Goal: Find contact information: Find contact information

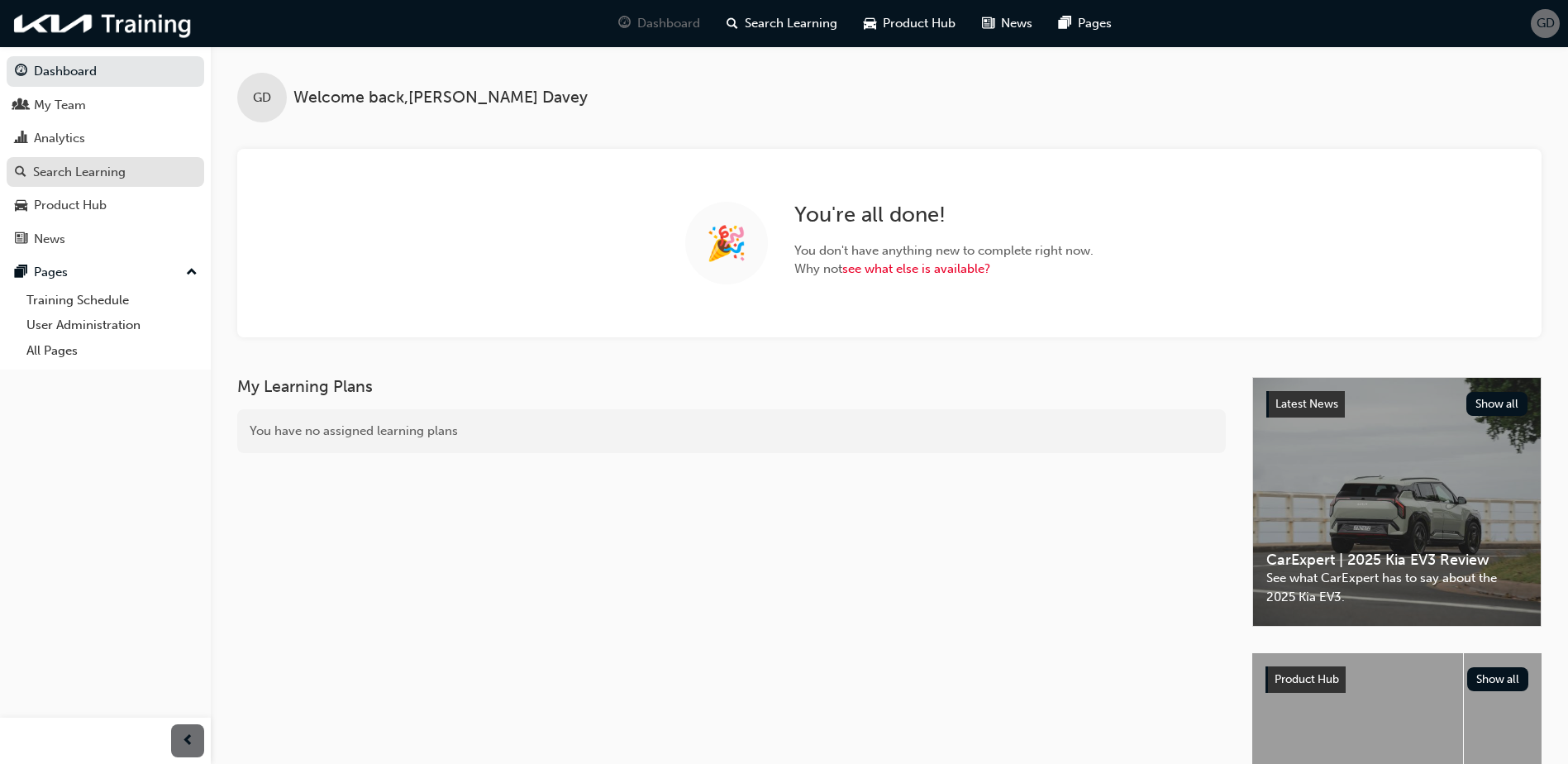
click at [102, 170] on div "Search Learning" at bounding box center [79, 172] width 92 height 19
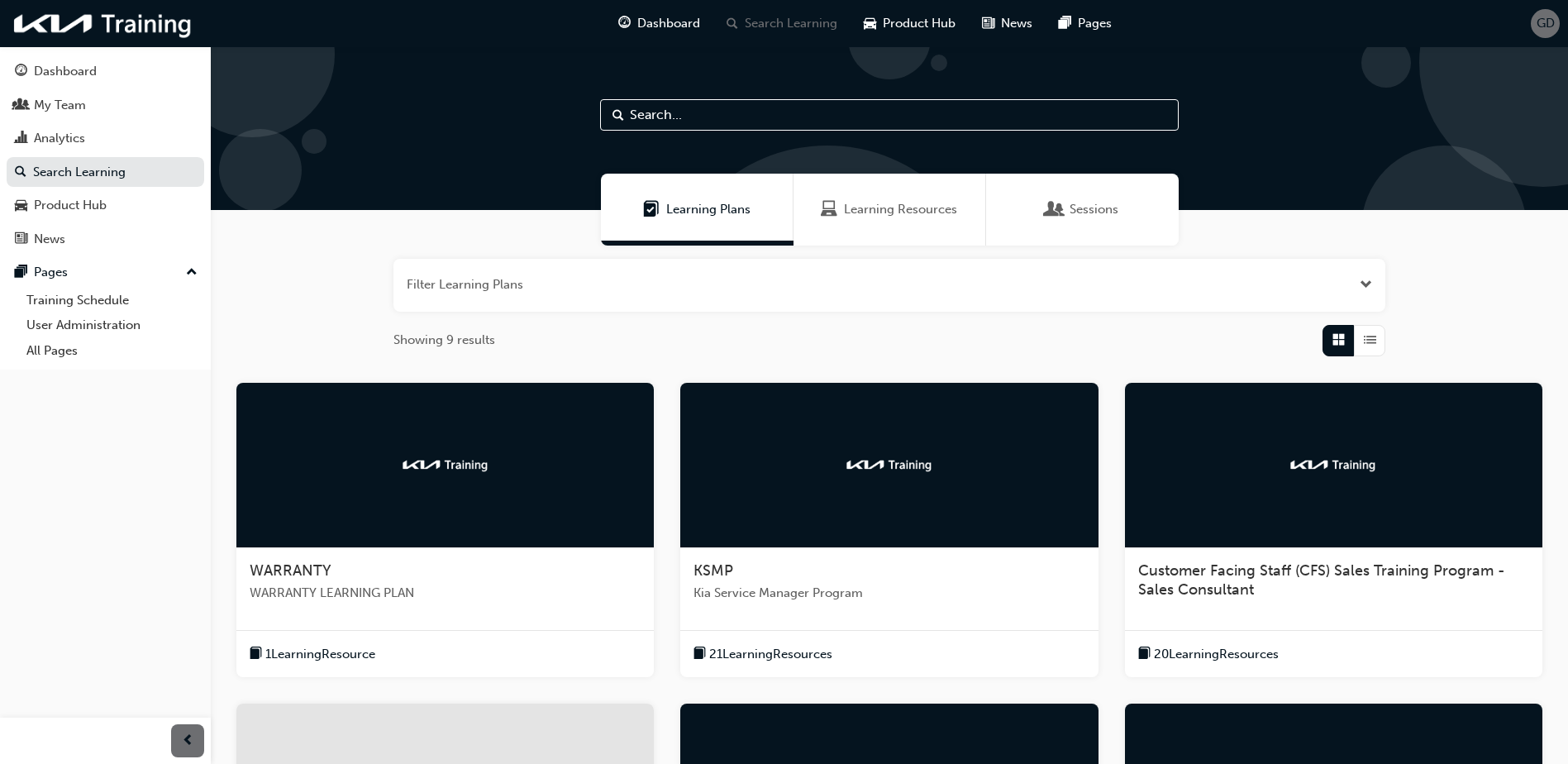
click at [890, 218] on span "Learning Resources" at bounding box center [900, 210] width 113 height 19
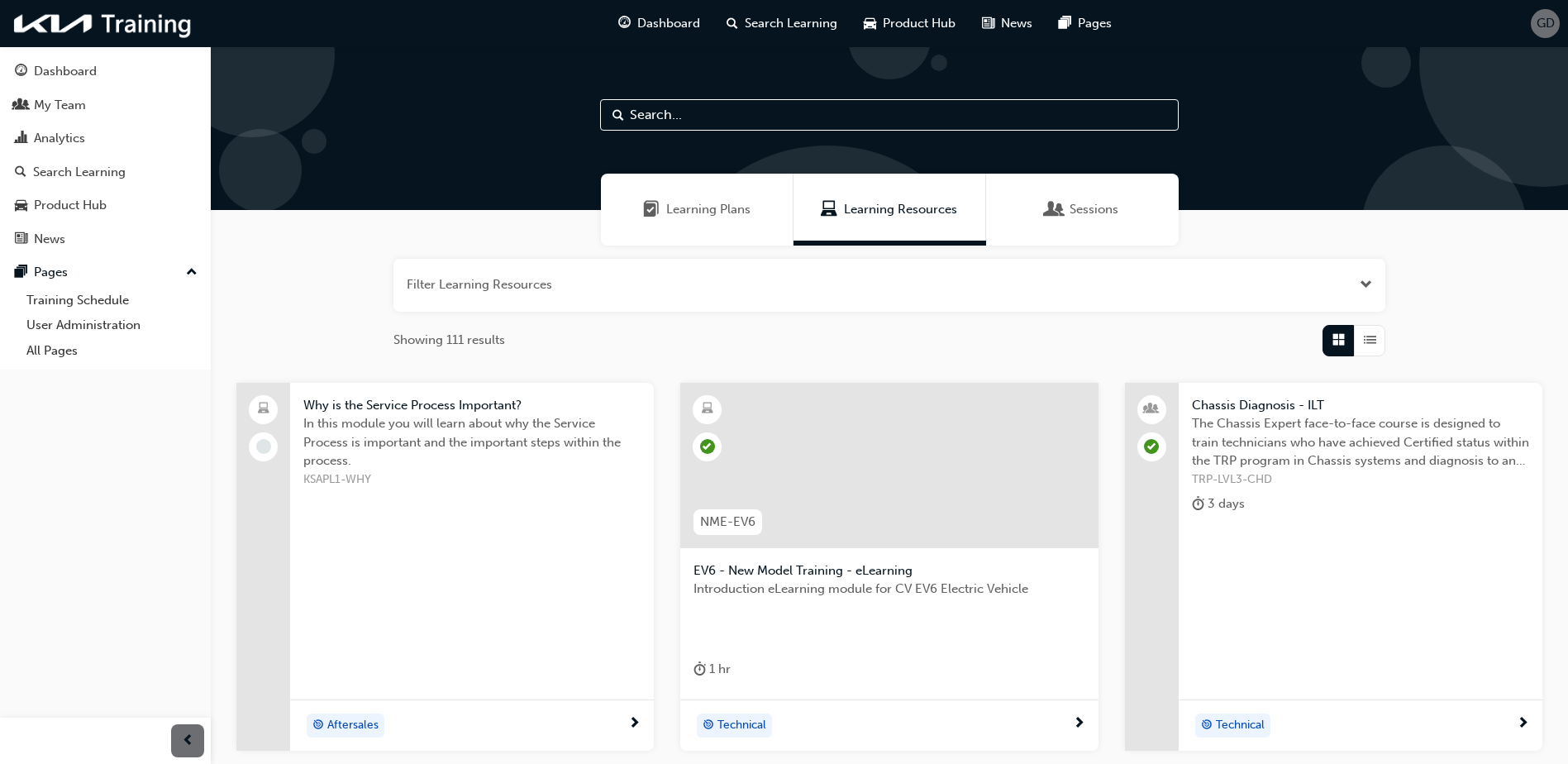
click at [606, 270] on button "button" at bounding box center [888, 285] width 991 height 53
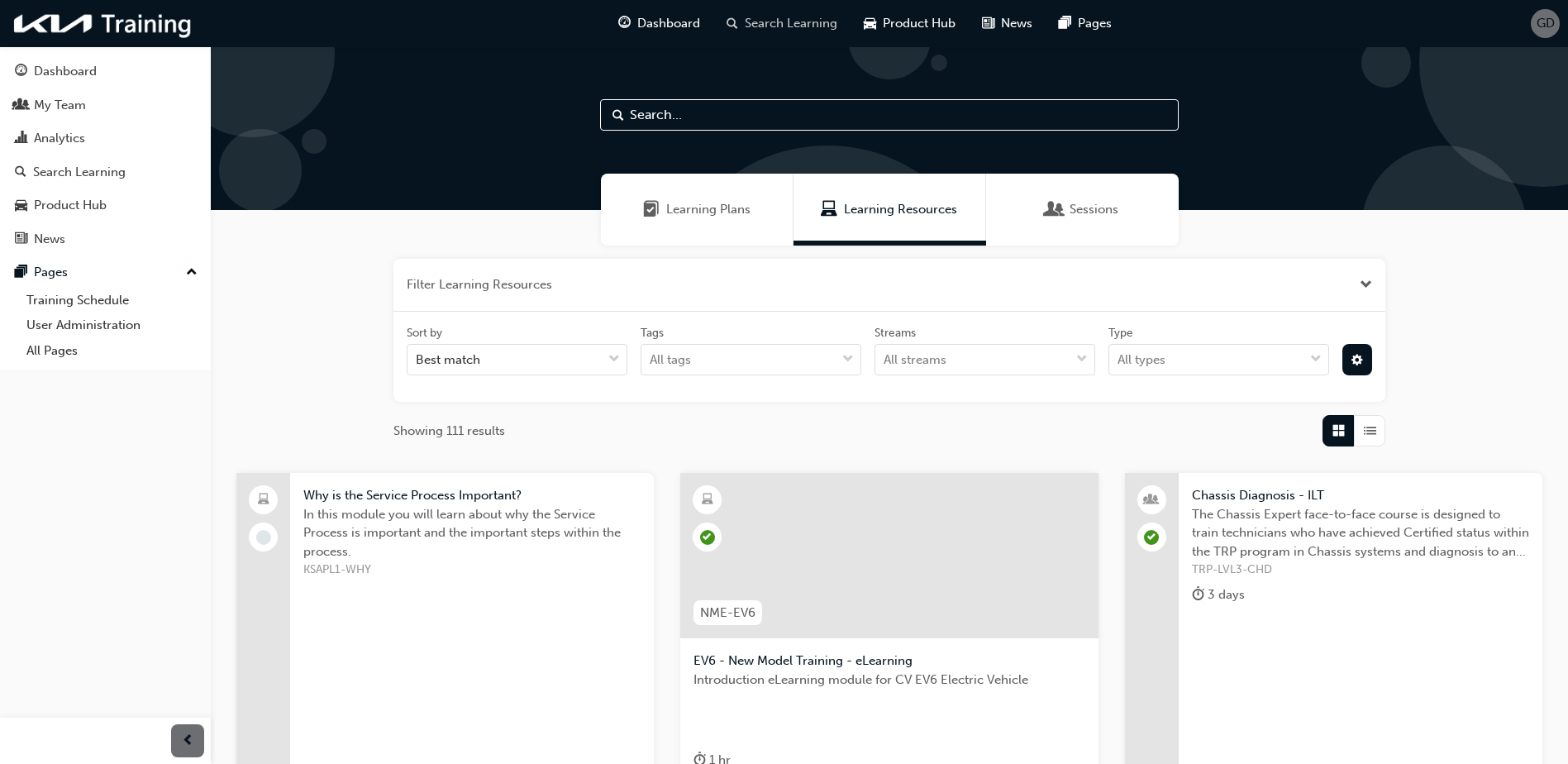
click at [787, 28] on span "Search Learning" at bounding box center [790, 23] width 92 height 19
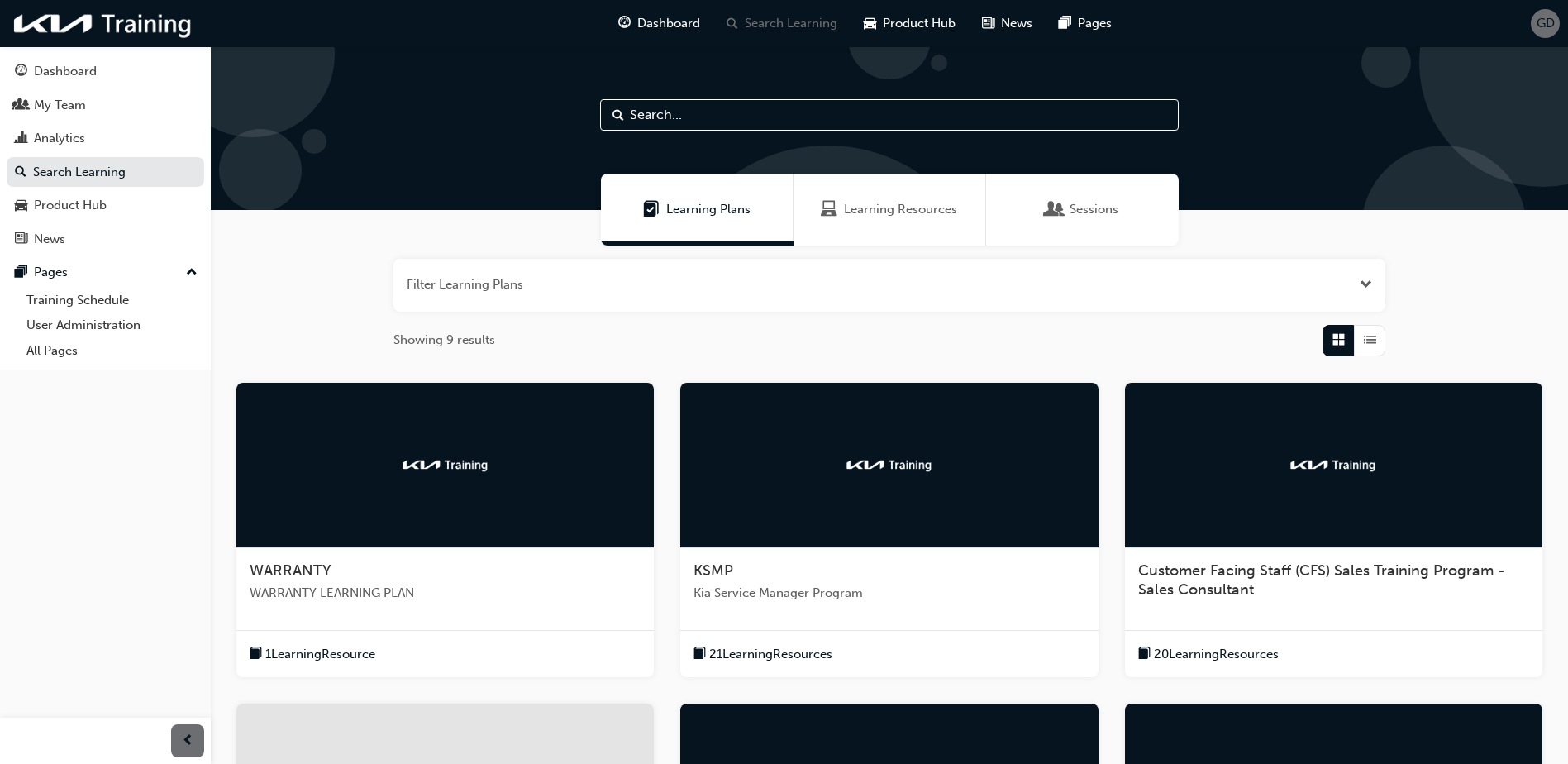
click at [892, 216] on span "Learning Resources" at bounding box center [900, 210] width 113 height 19
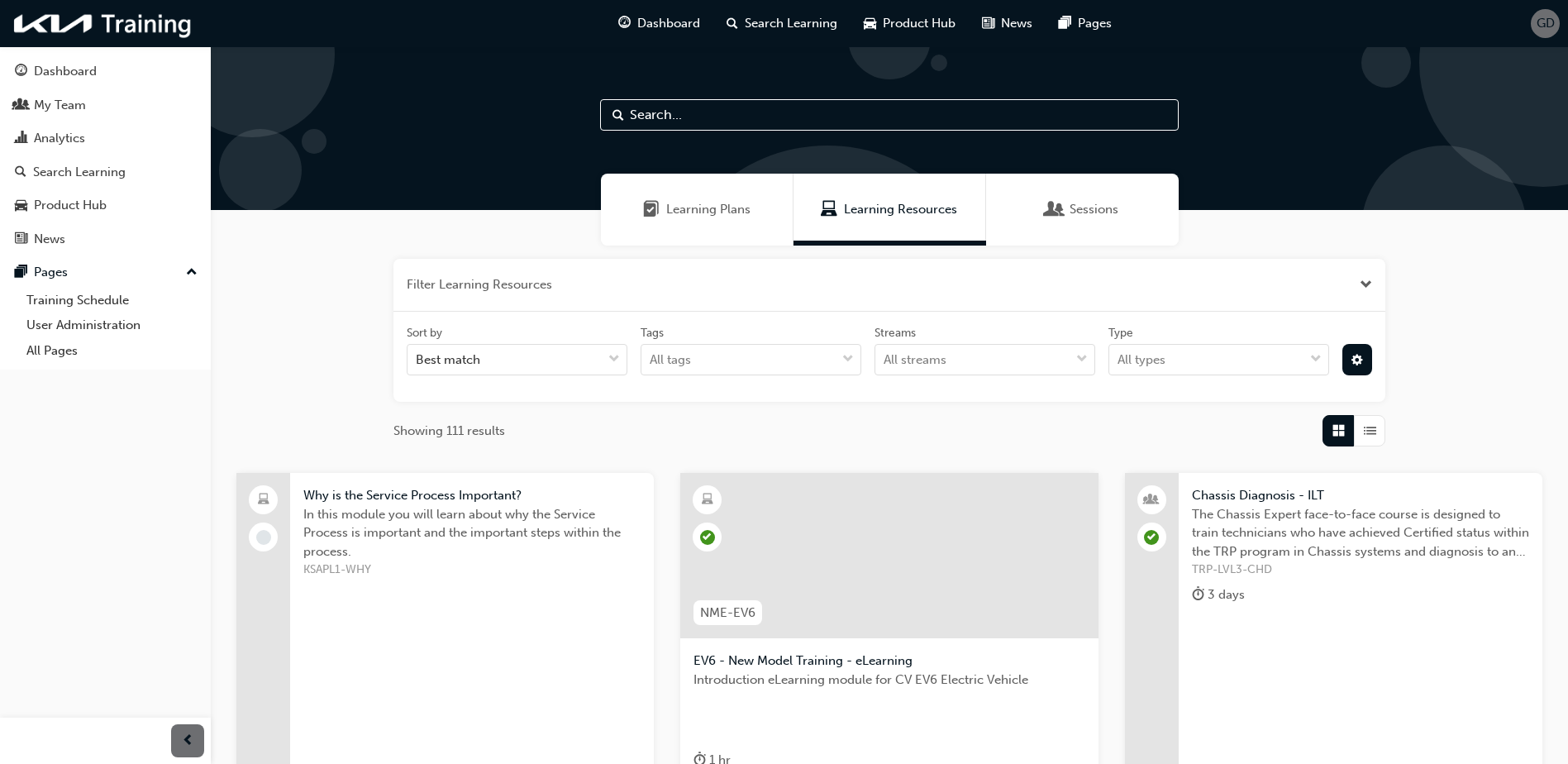
click at [732, 118] on input "text" at bounding box center [889, 115] width 579 height 31
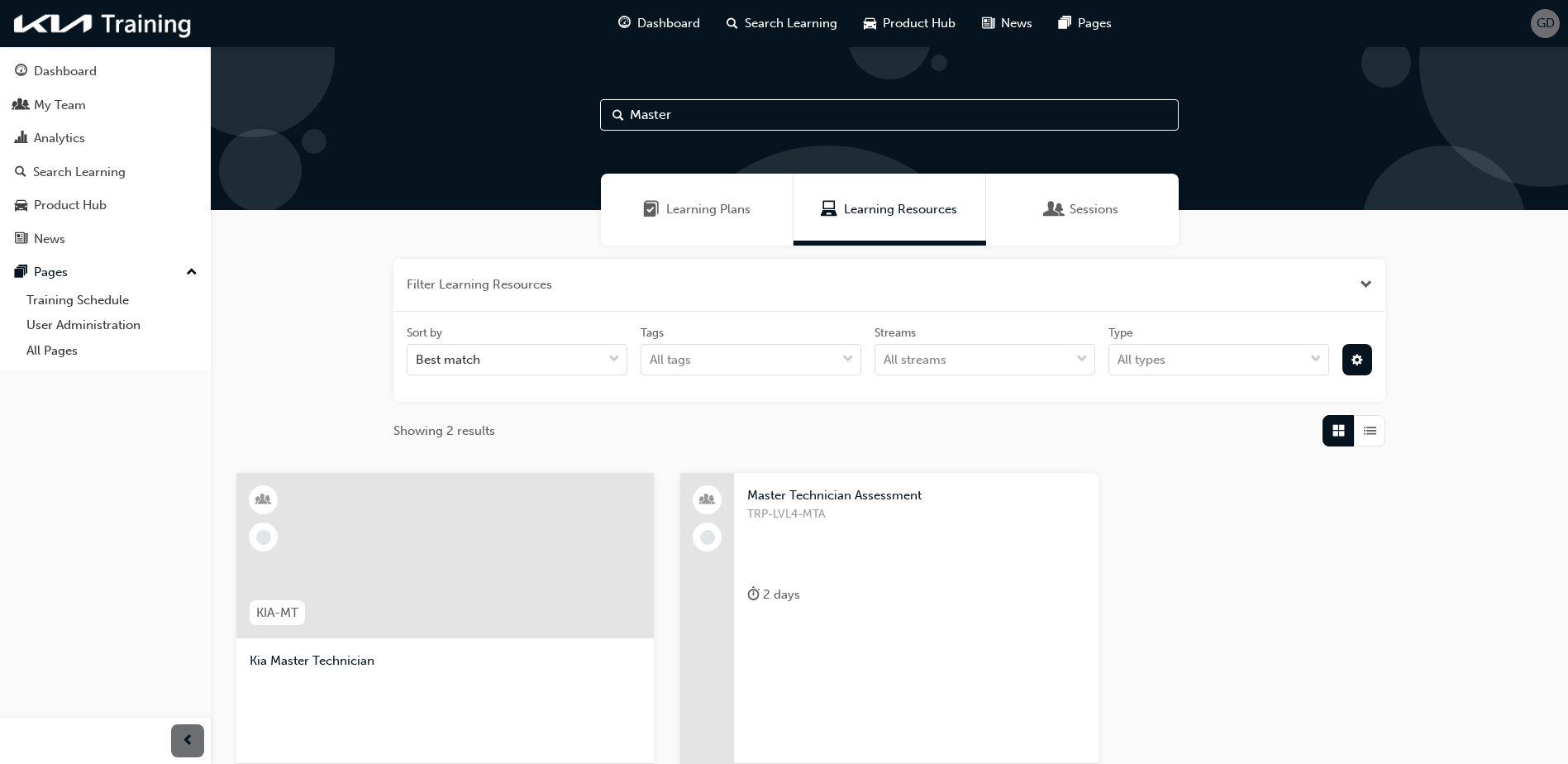
type input "Master"
click at [851, 503] on span "Master Technician Assessment" at bounding box center [915, 496] width 338 height 19
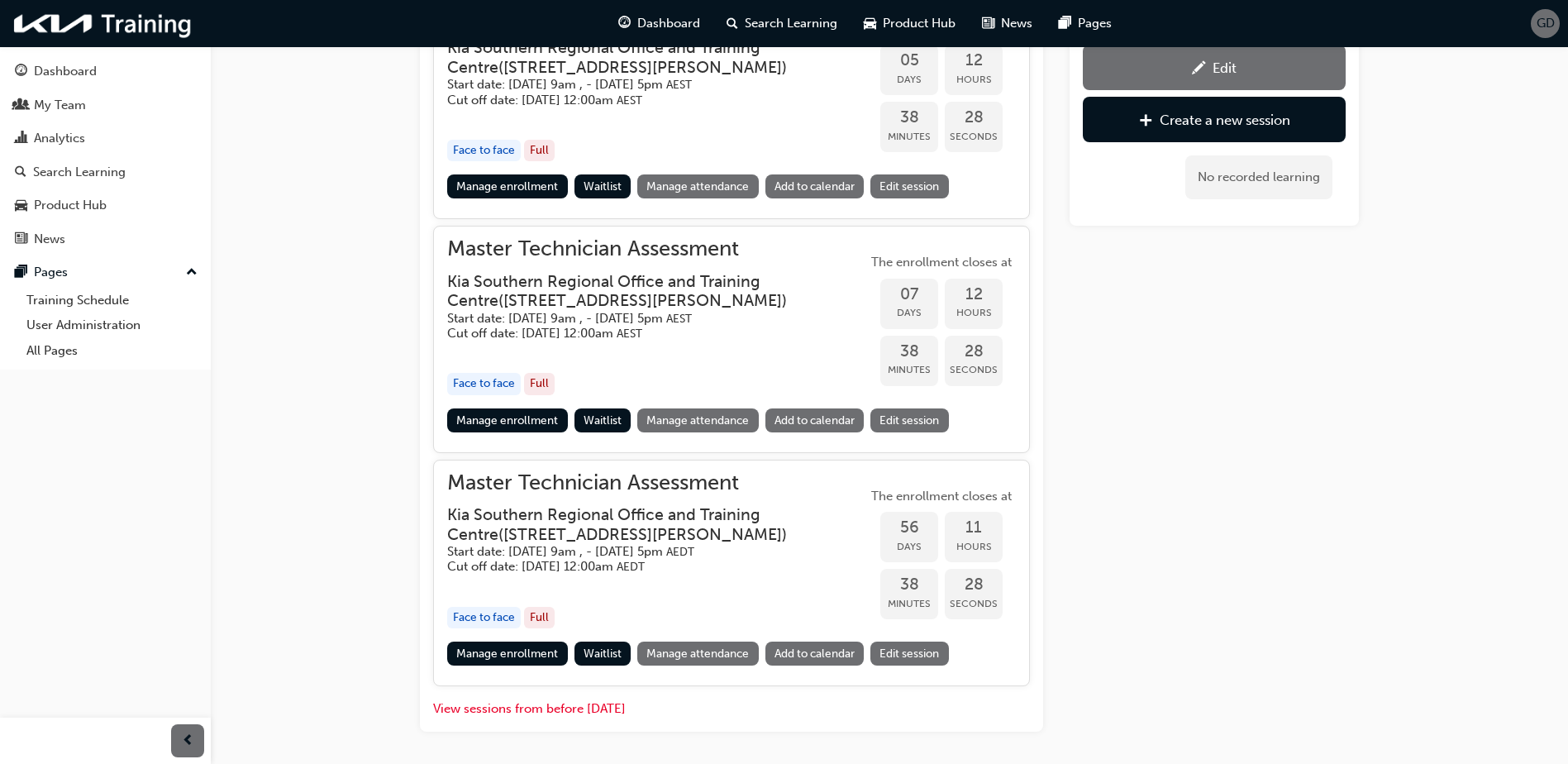
scroll to position [740, 0]
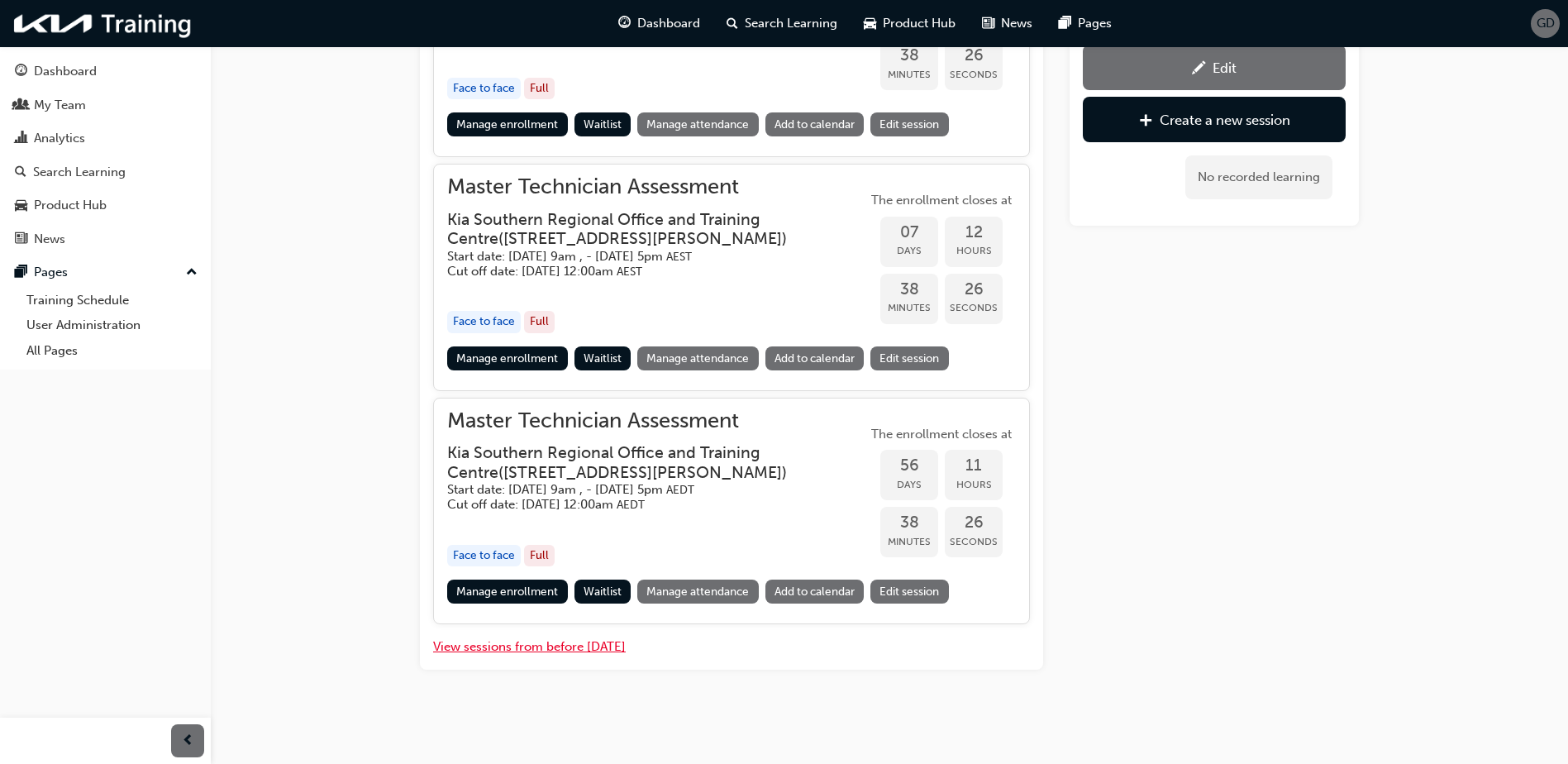
click at [533, 650] on button "View sessions from before [DATE]" at bounding box center [529, 647] width 193 height 19
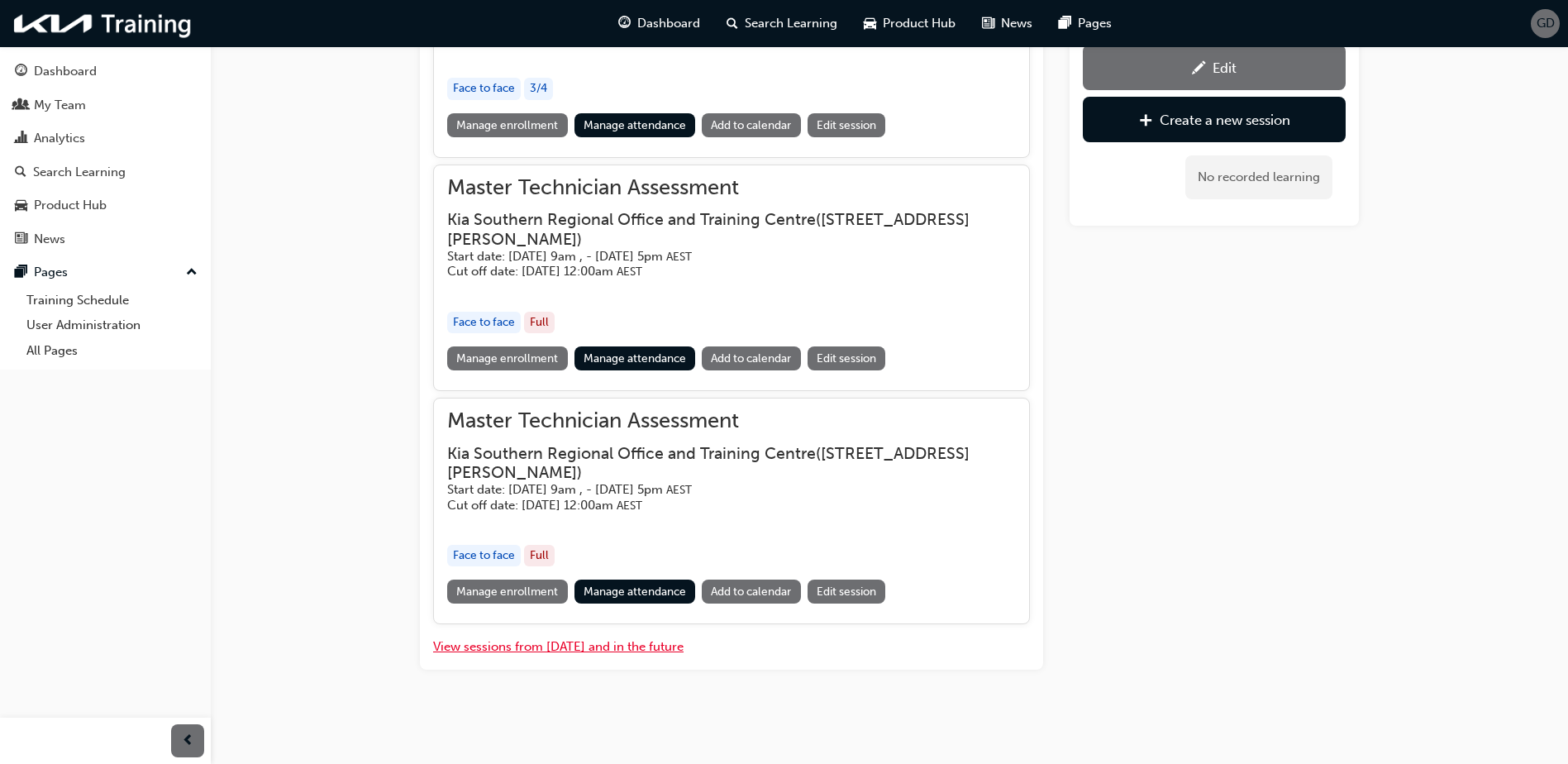
scroll to position [2757, 0]
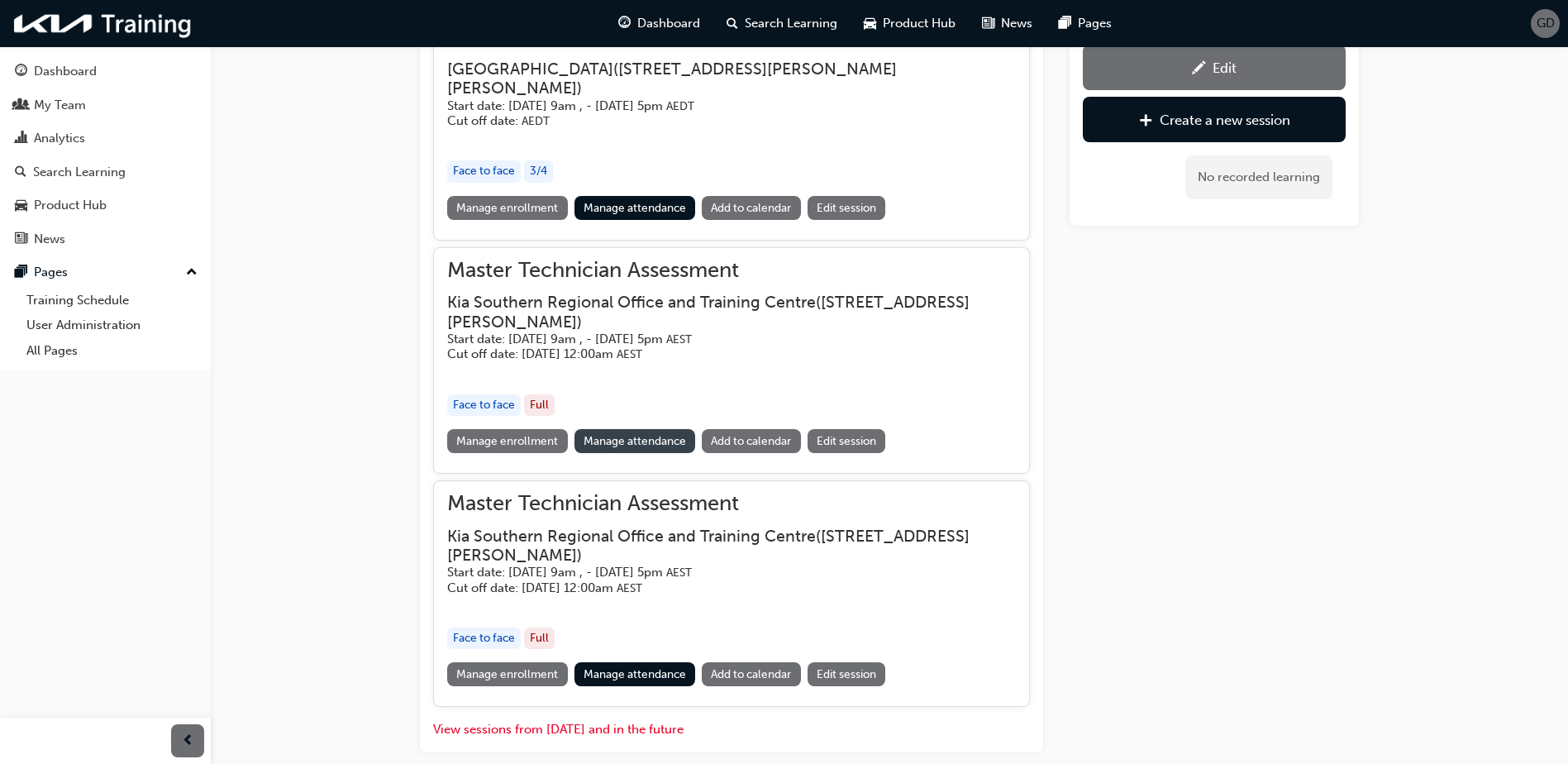
click at [606, 444] on link "Manage attendance" at bounding box center [634, 441] width 122 height 24
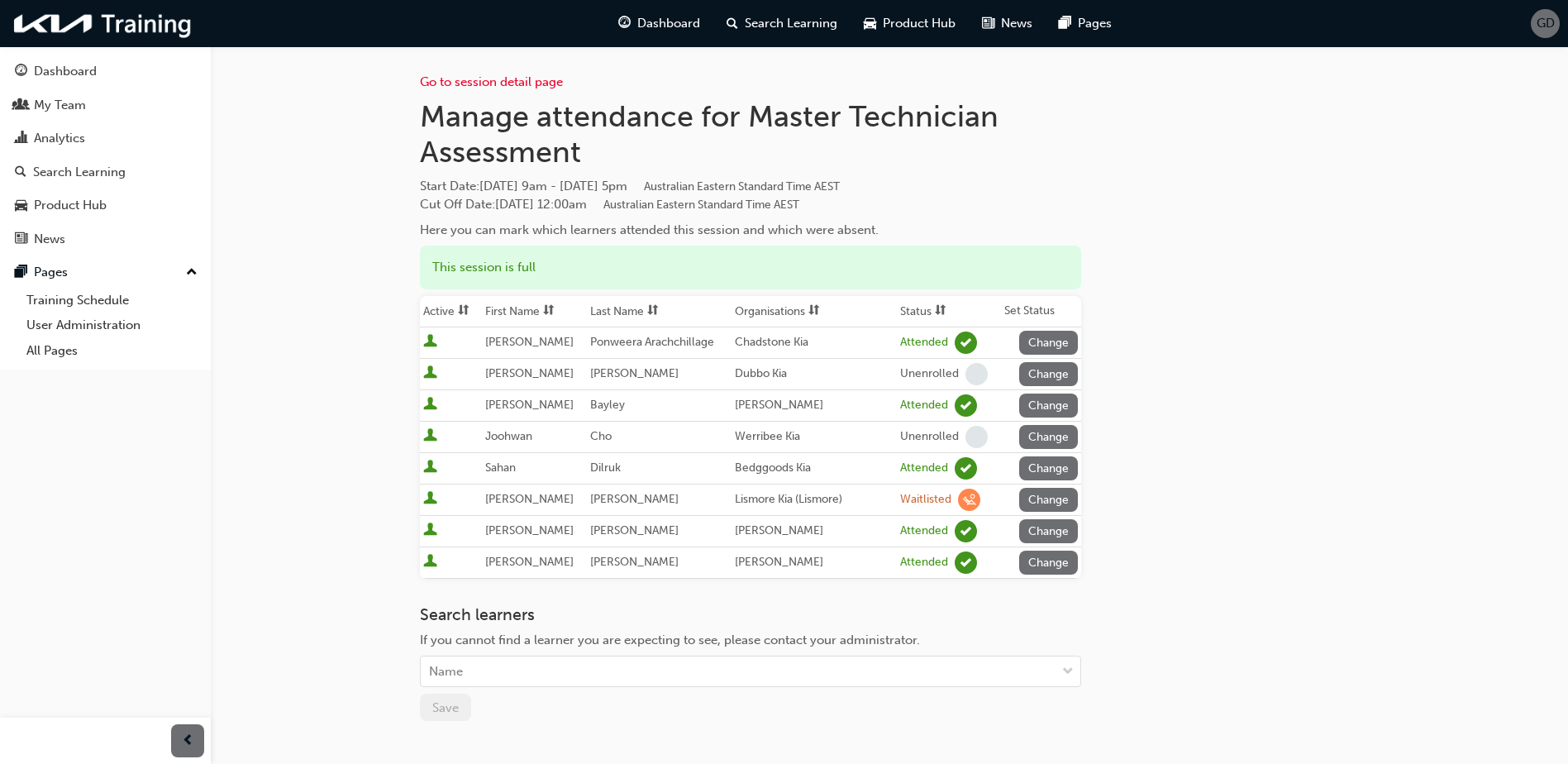
click at [1044, 343] on button "Change" at bounding box center [1049, 343] width 59 height 24
click at [1231, 607] on div "Go to session detail page Manage attendance for Master Technician Assessment St…" at bounding box center [889, 448] width 939 height 803
click at [58, 140] on div "Analytics" at bounding box center [59, 139] width 52 height 19
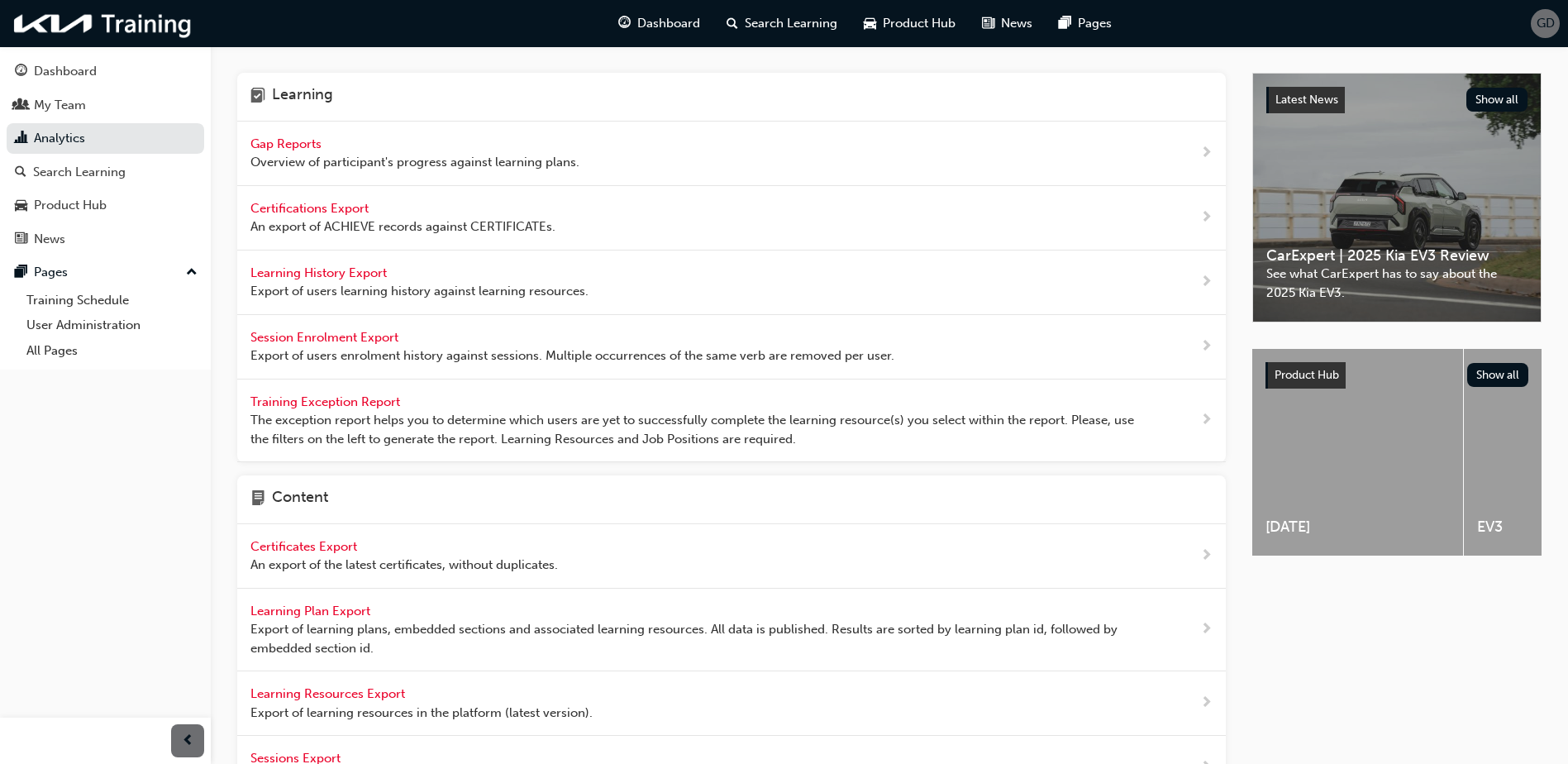
click at [289, 140] on span "Gap Reports" at bounding box center [287, 143] width 74 height 15
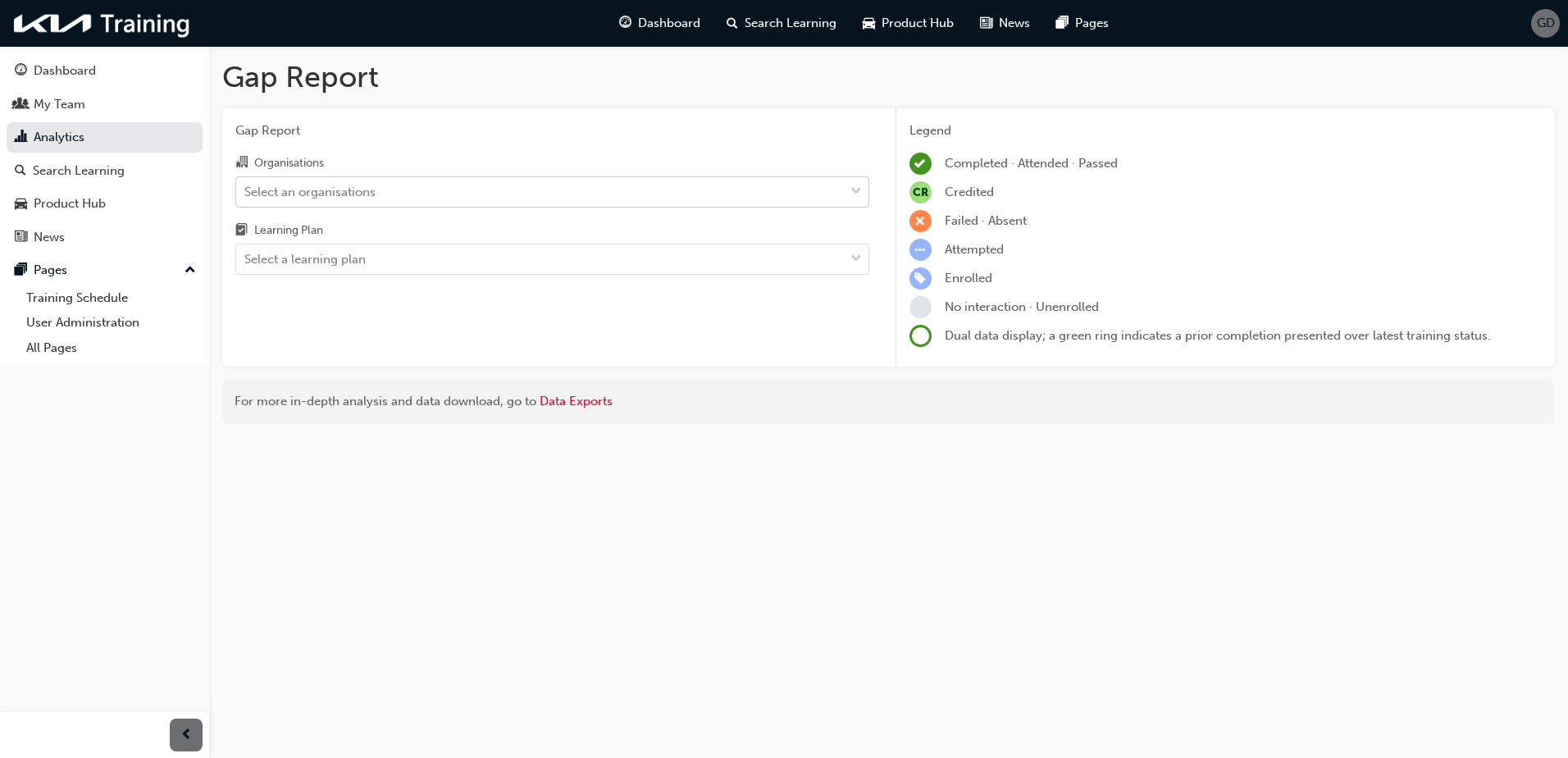
click at [428, 196] on div "Select an organisations" at bounding box center [541, 192] width 608 height 29
click at [246, 196] on input "Organisations Select an organisations" at bounding box center [245, 190] width 2 height 14
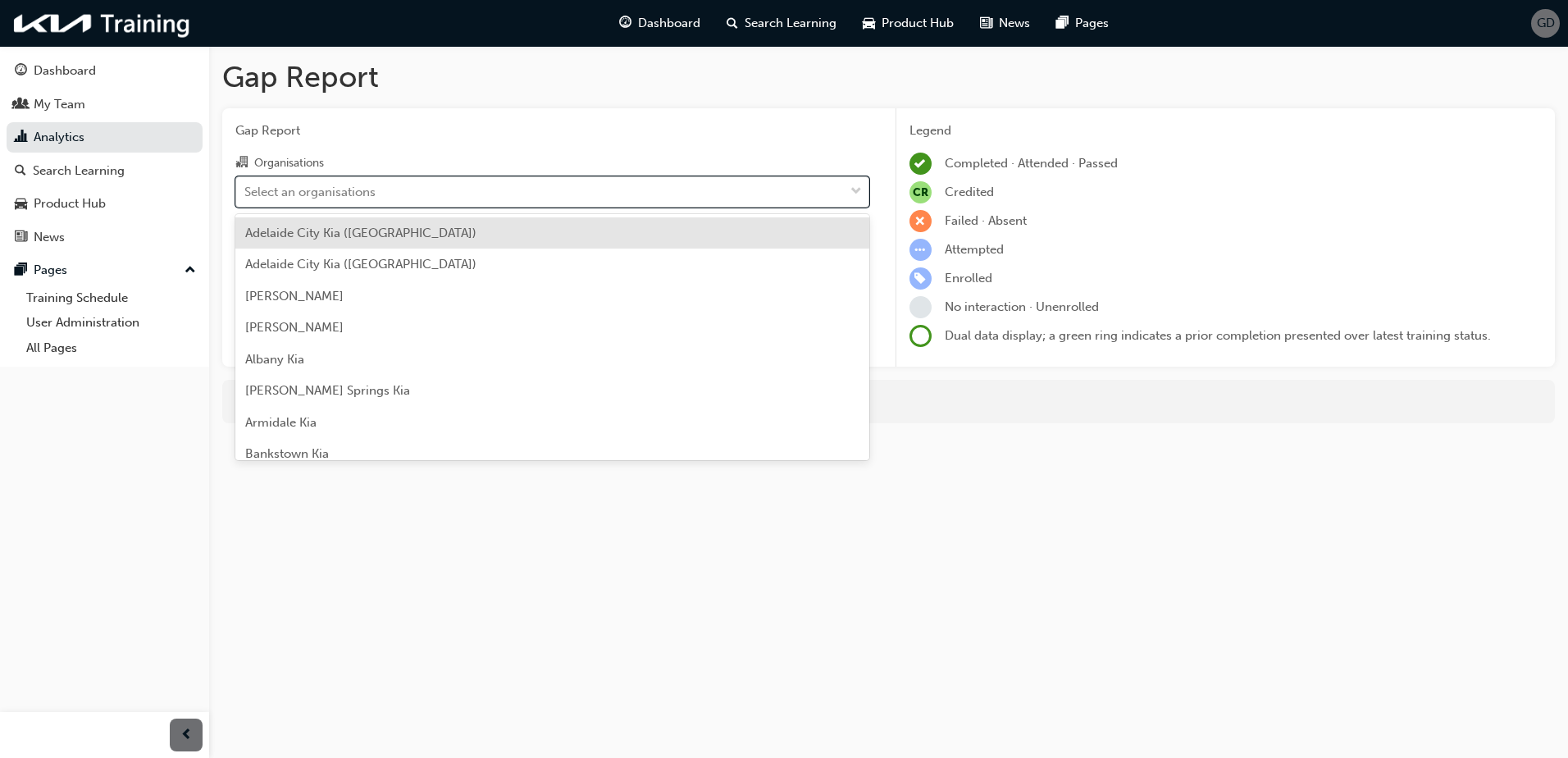
click at [326, 196] on div "Select an organisations" at bounding box center [310, 192] width 131 height 19
click at [246, 196] on input "Organisations option [GEOGRAPHIC_DATA] ([GEOGRAPHIC_DATA]) focused, 1 of 156. 1…" at bounding box center [245, 190] width 2 height 14
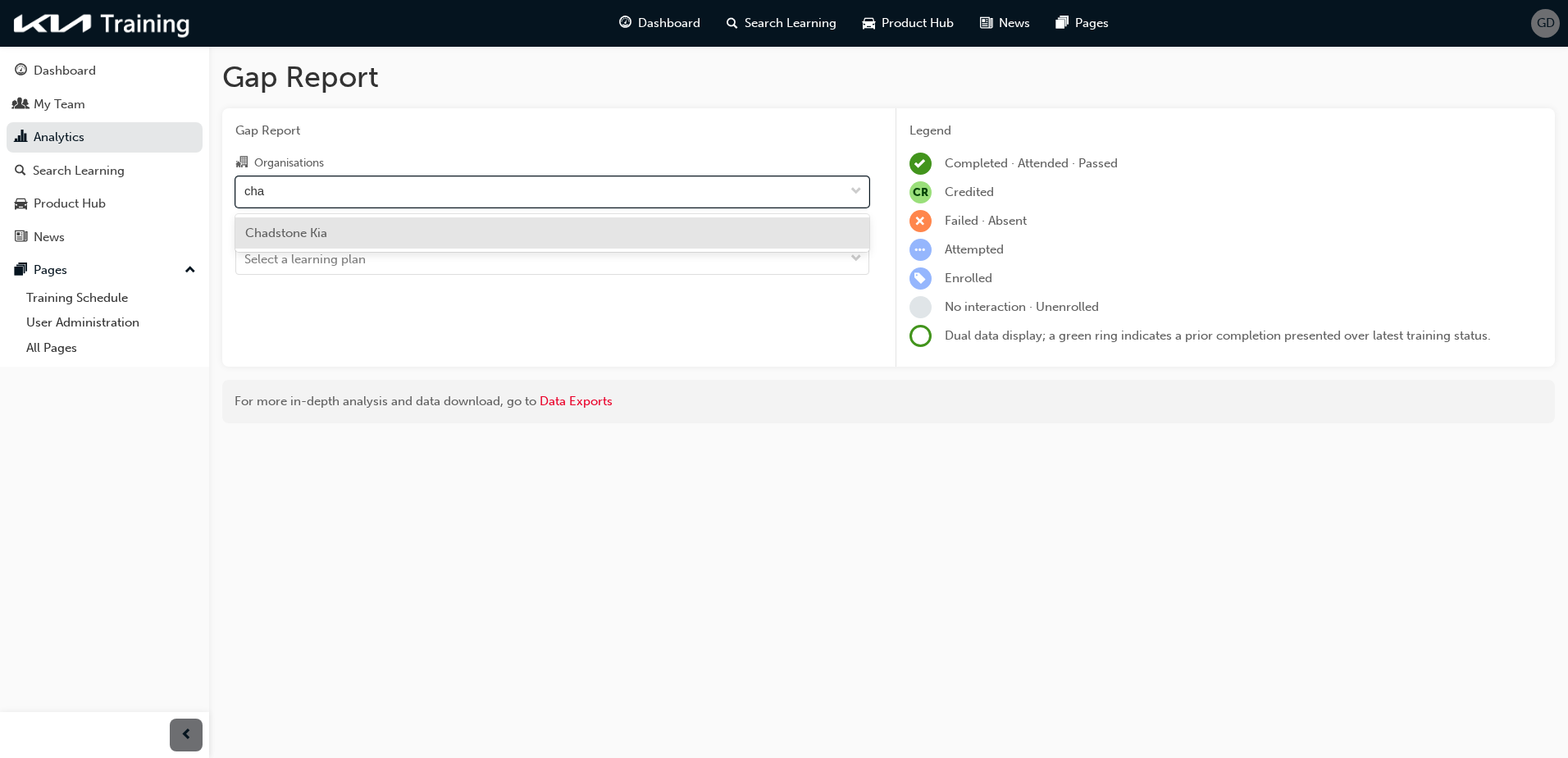
type input "[PERSON_NAME]"
click at [307, 238] on span "Chadstone Kia" at bounding box center [286, 233] width 82 height 14
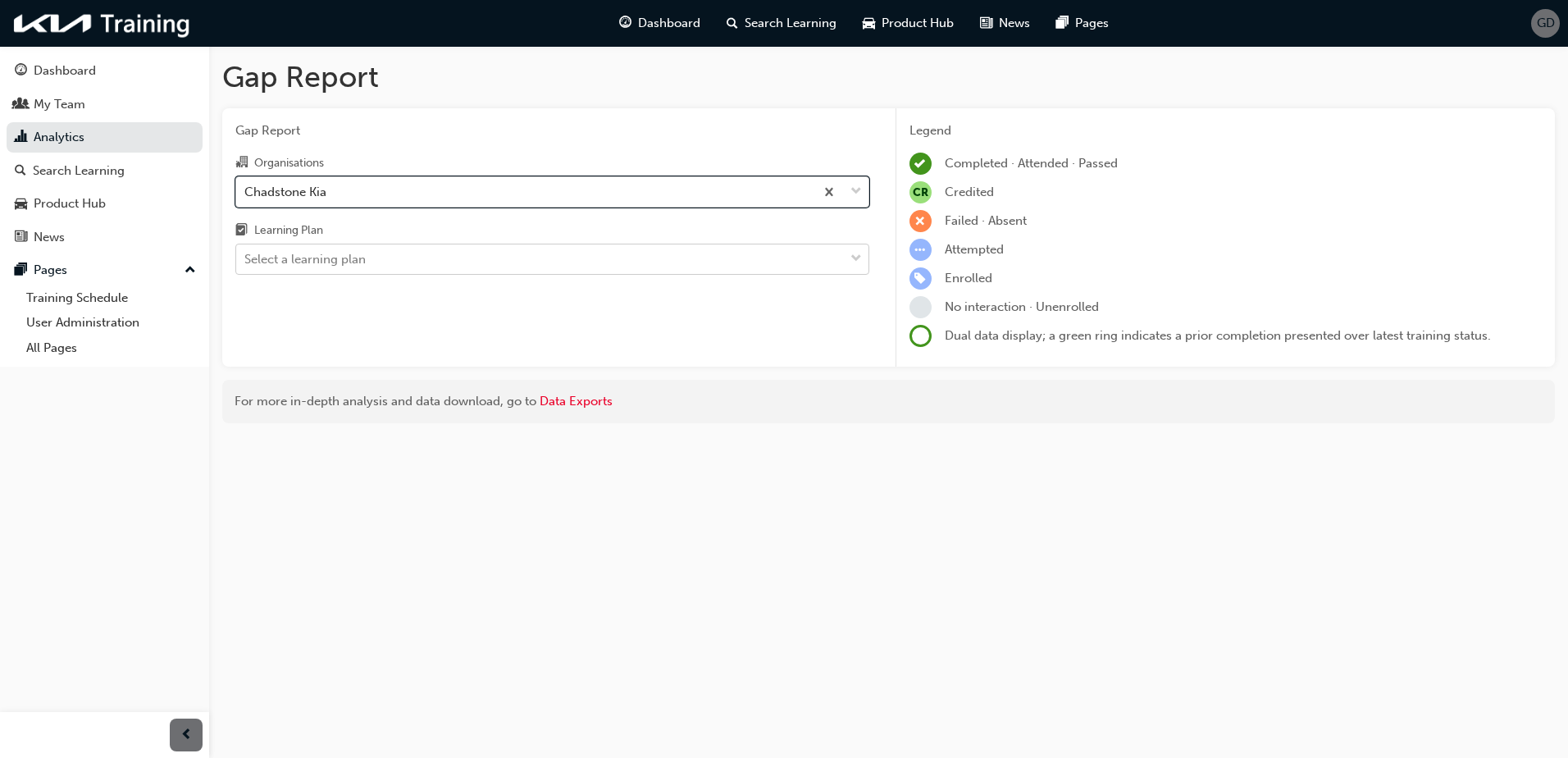
click at [322, 264] on div "Select a learning plan" at bounding box center [305, 260] width 122 height 19
click at [246, 264] on input "Learning Plan Select a learning plan" at bounding box center [245, 259] width 2 height 14
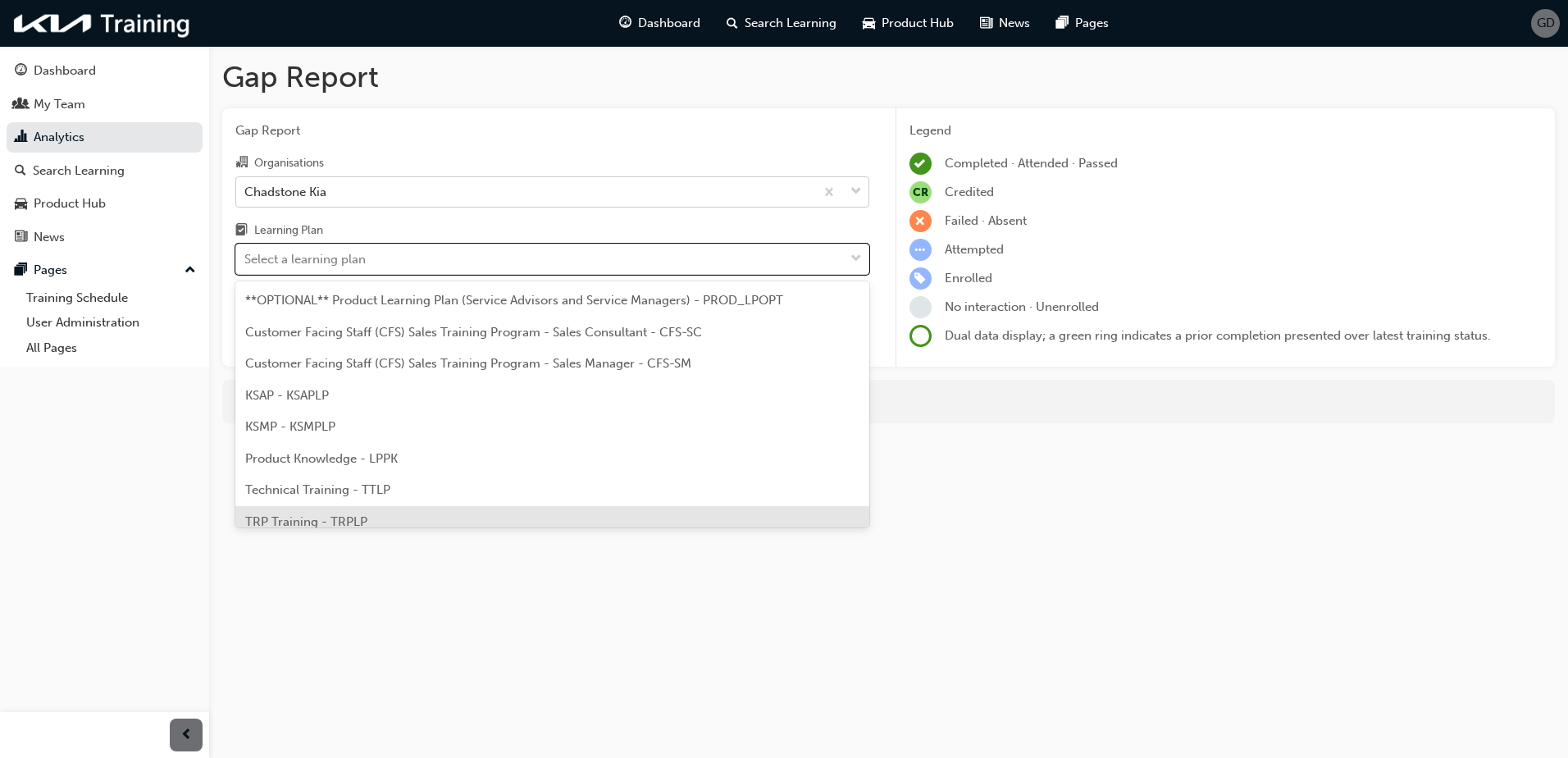
click at [299, 518] on span "TRP Training - TRPLP" at bounding box center [306, 521] width 123 height 14
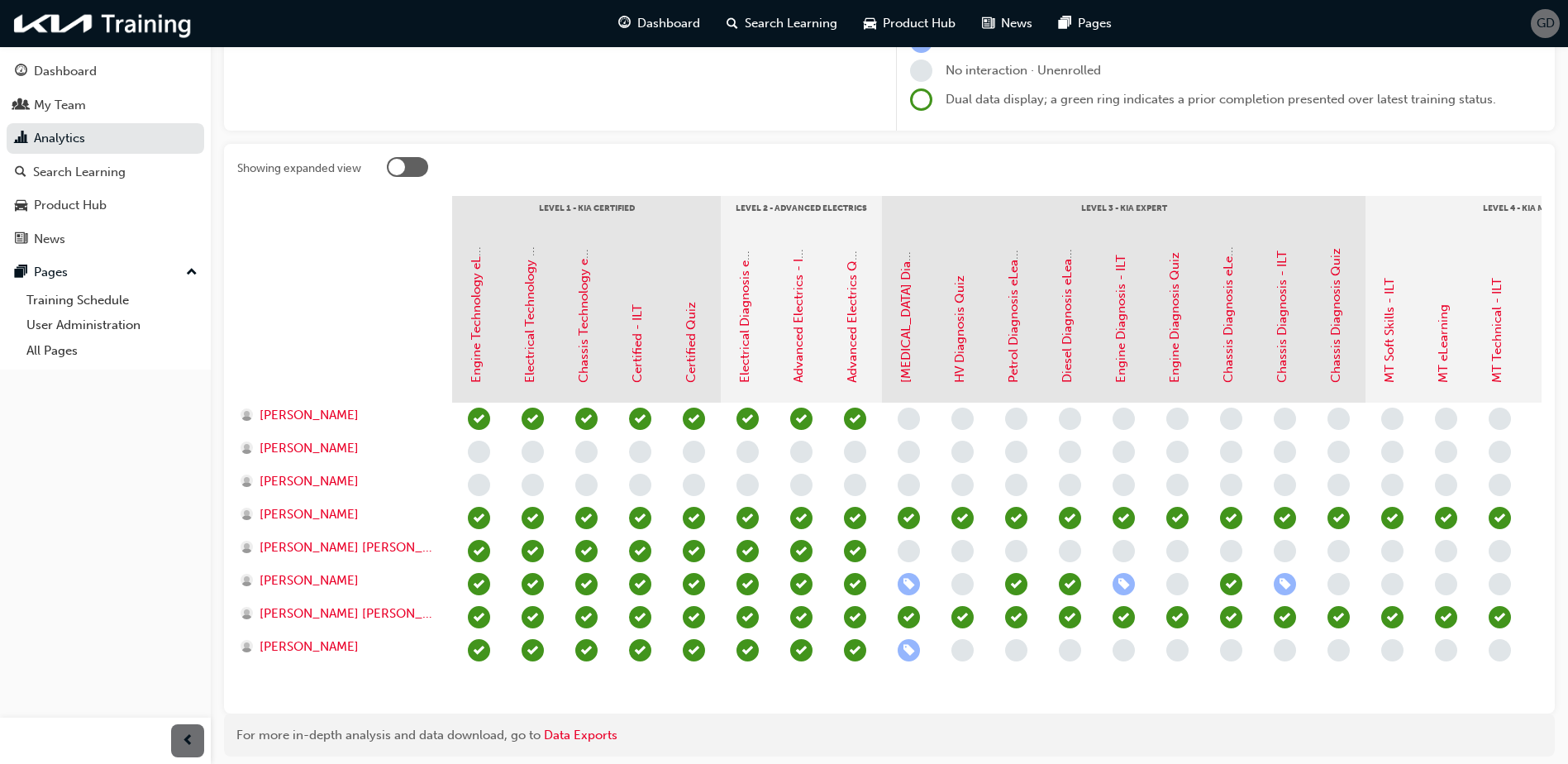
scroll to position [248, 0]
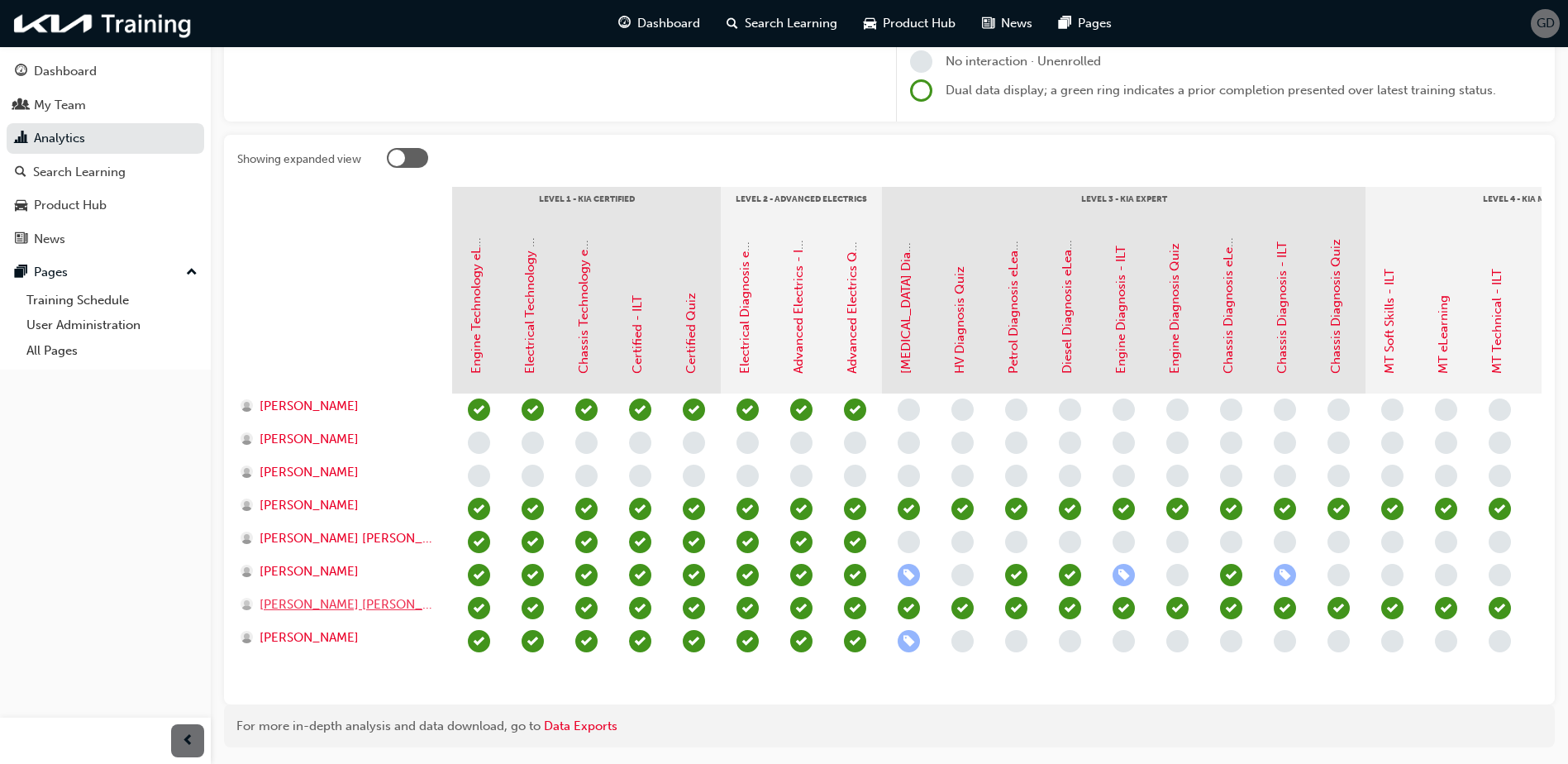
click at [352, 611] on span "[PERSON_NAME] [PERSON_NAME] Arachchillage" at bounding box center [348, 605] width 177 height 19
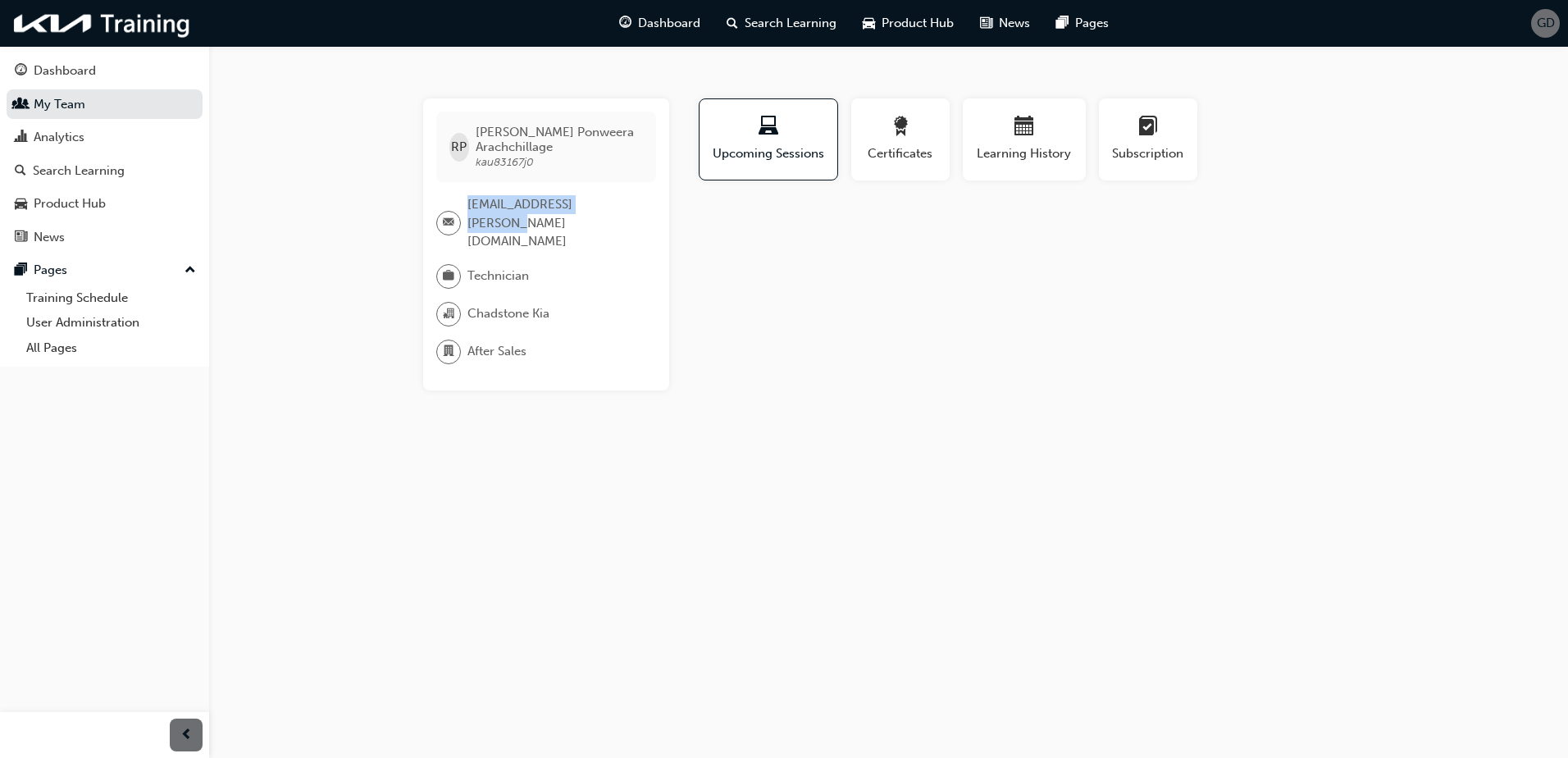
drag, startPoint x: 621, startPoint y: 211, endPoint x: 466, endPoint y: 212, distance: 155.0
click at [466, 212] on div "[EMAIL_ADDRESS][PERSON_NAME][DOMAIN_NAME]" at bounding box center [540, 223] width 207 height 56
copy span "[EMAIL_ADDRESS][PERSON_NAME][DOMAIN_NAME]"
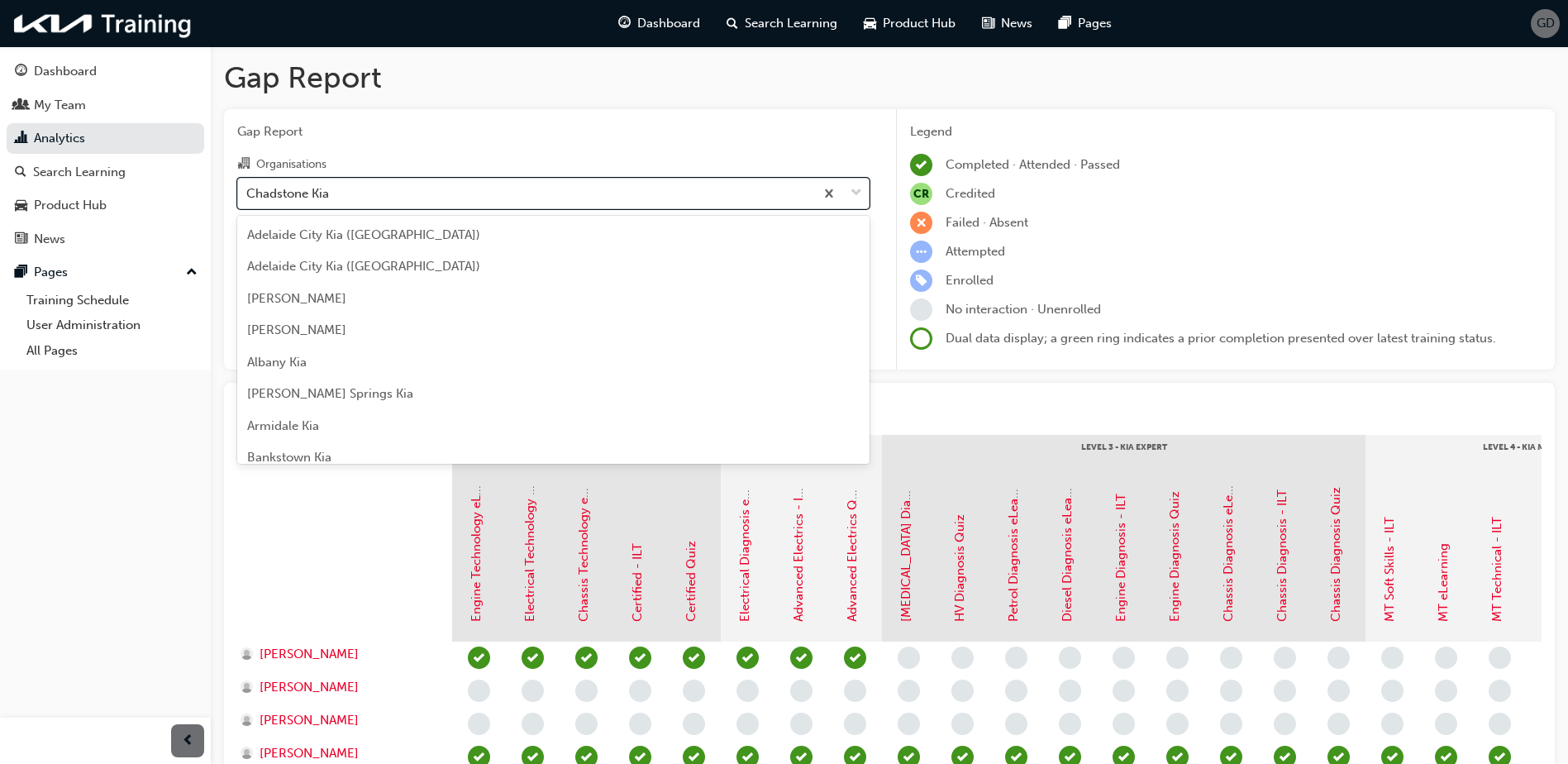
click at [344, 196] on div "Chadstone Kia" at bounding box center [526, 194] width 576 height 29
click at [248, 196] on input "Organisations option [PERSON_NAME] focused, 27 of 156. 156 results available. U…" at bounding box center [247, 192] width 2 height 14
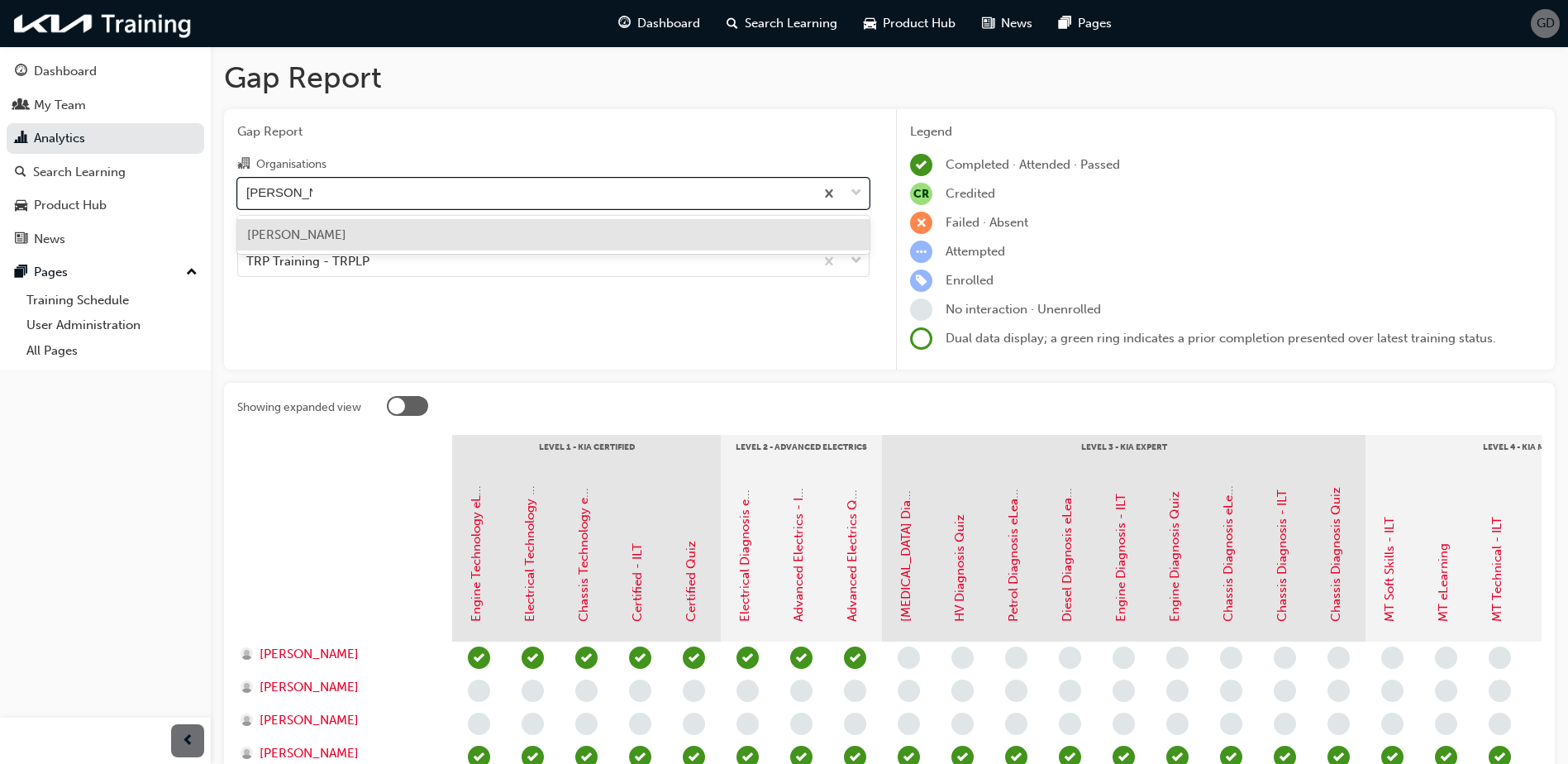
type input "[PERSON_NAME]"
click at [335, 239] on div "[PERSON_NAME]" at bounding box center [553, 235] width 632 height 32
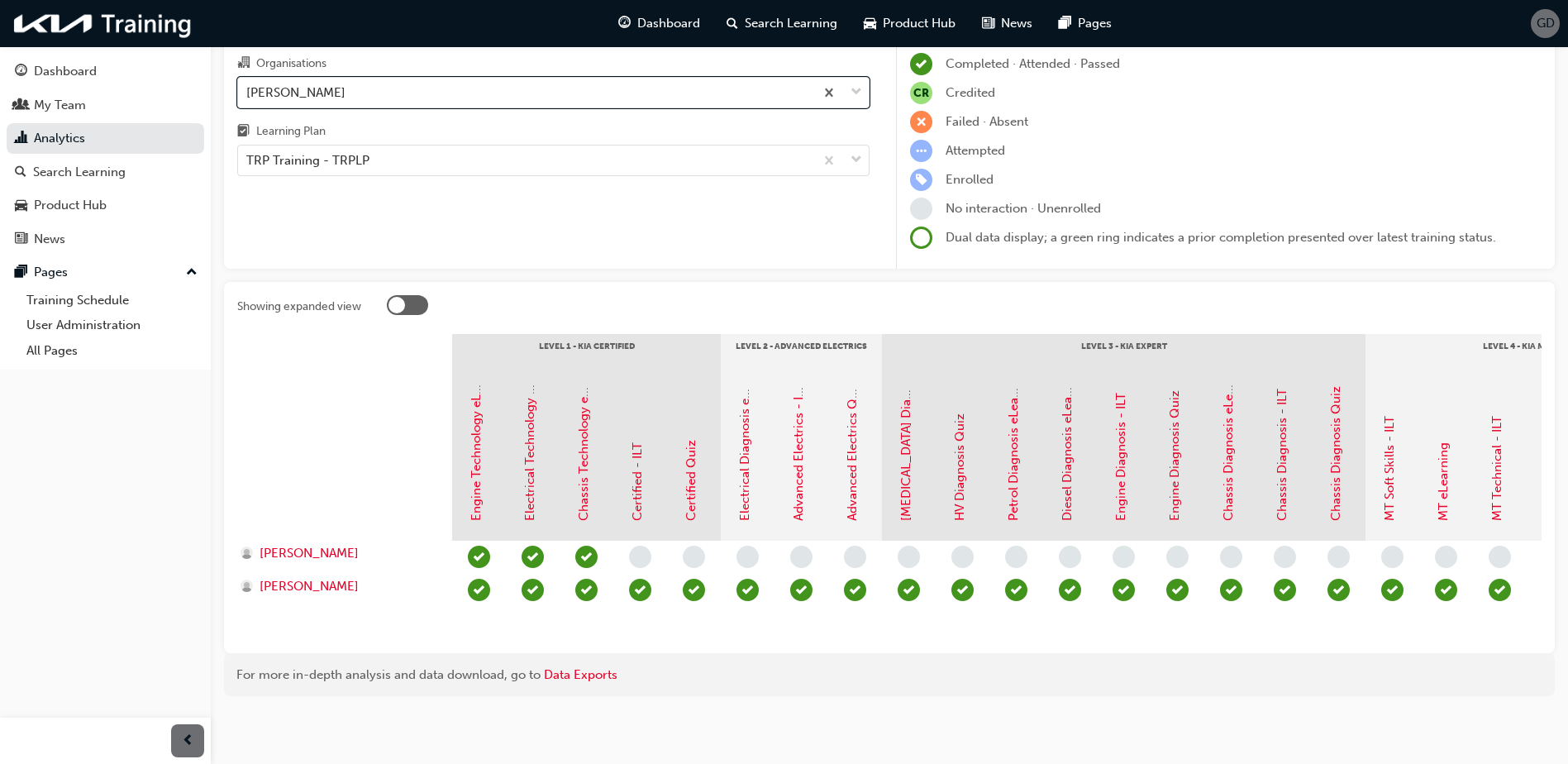
scroll to position [113, 0]
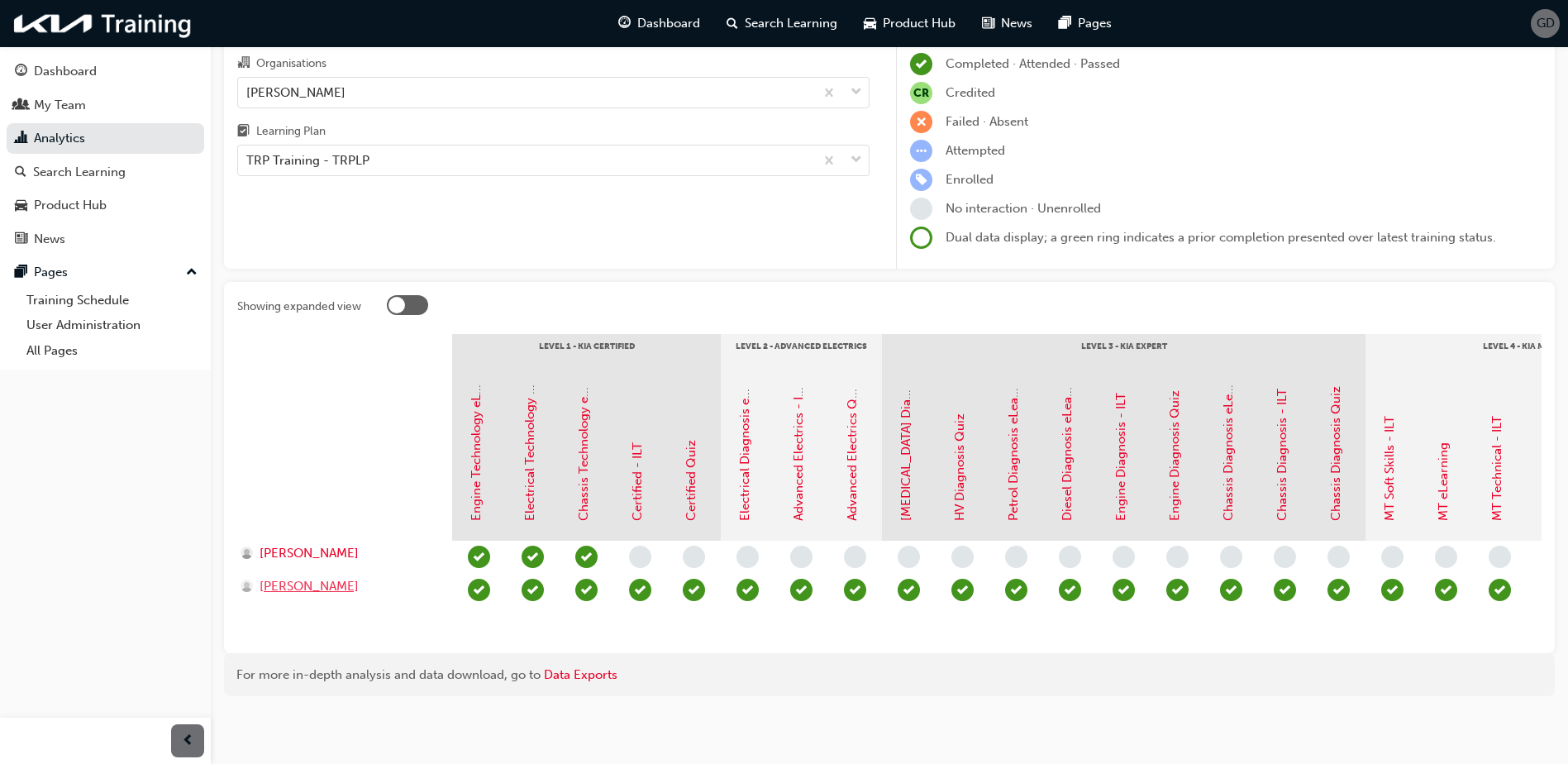
click at [292, 577] on span "[PERSON_NAME]" at bounding box center [309, 587] width 99 height 19
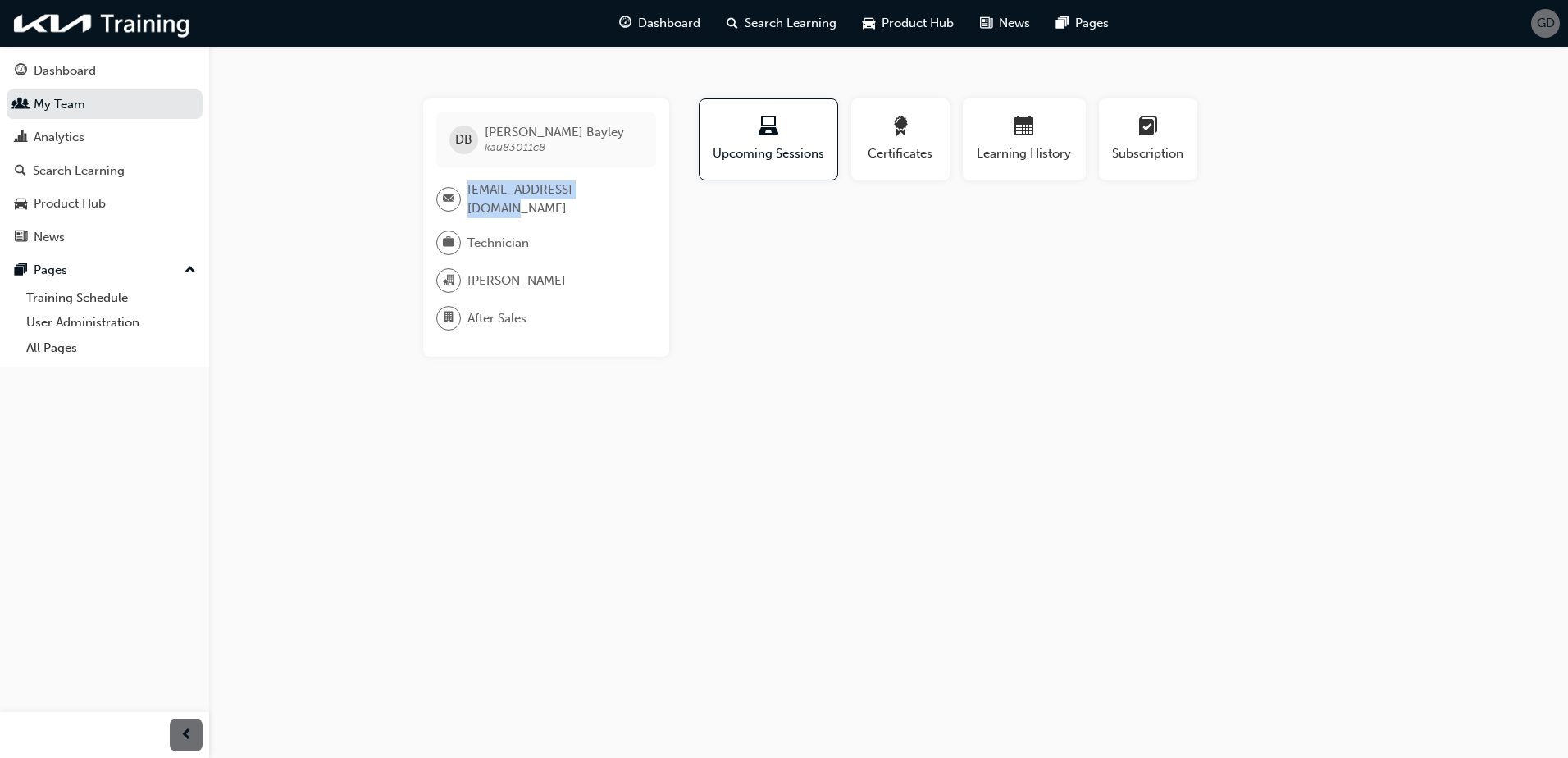
drag, startPoint x: 637, startPoint y: 194, endPoint x: 467, endPoint y: 201, distance: 170.1
click at [467, 201] on div "[EMAIL_ADDRESS][DOMAIN_NAME]" at bounding box center [540, 199] width 207 height 37
copy span "[EMAIL_ADDRESS][DOMAIN_NAME]"
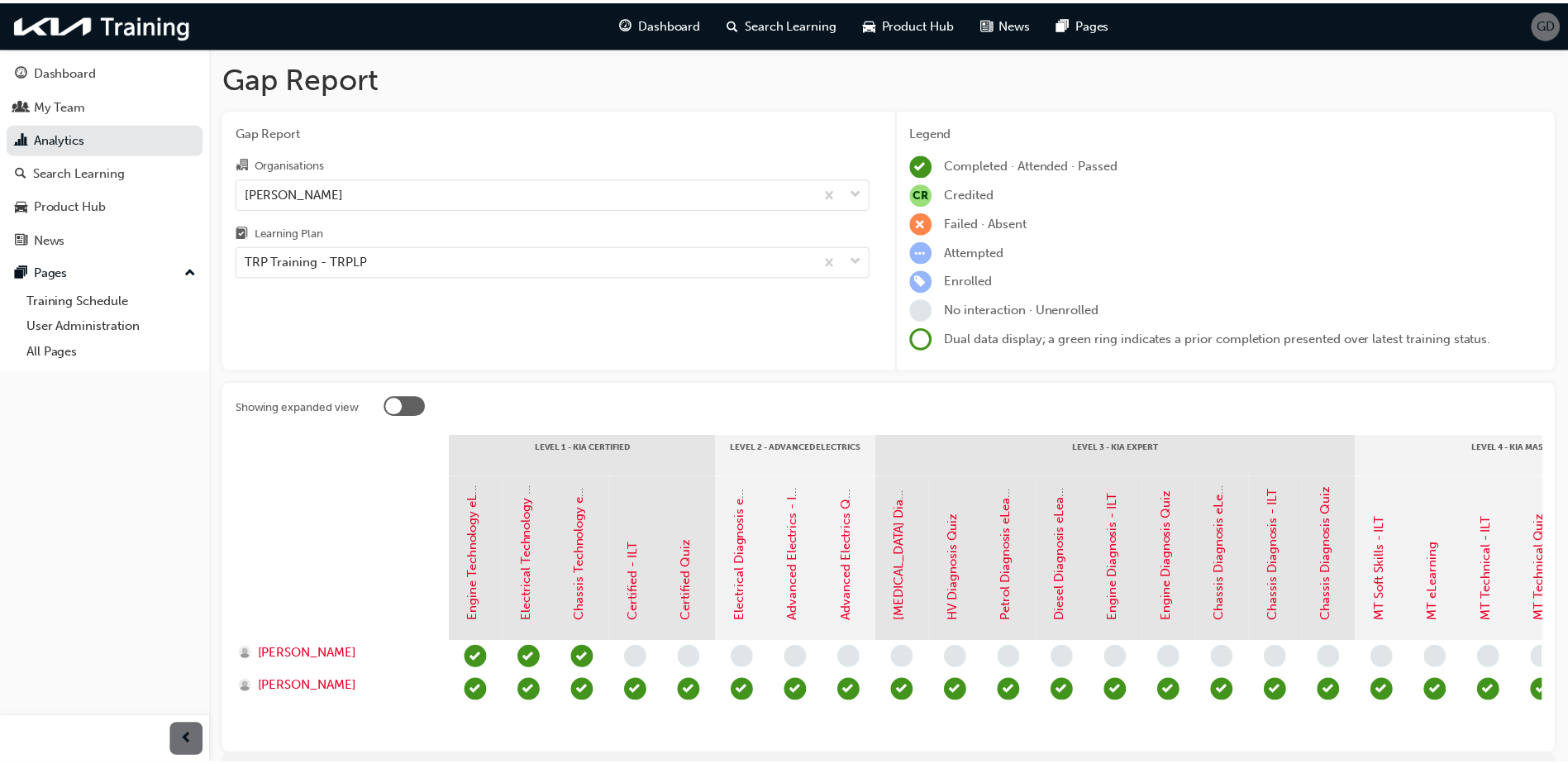
scroll to position [113, 0]
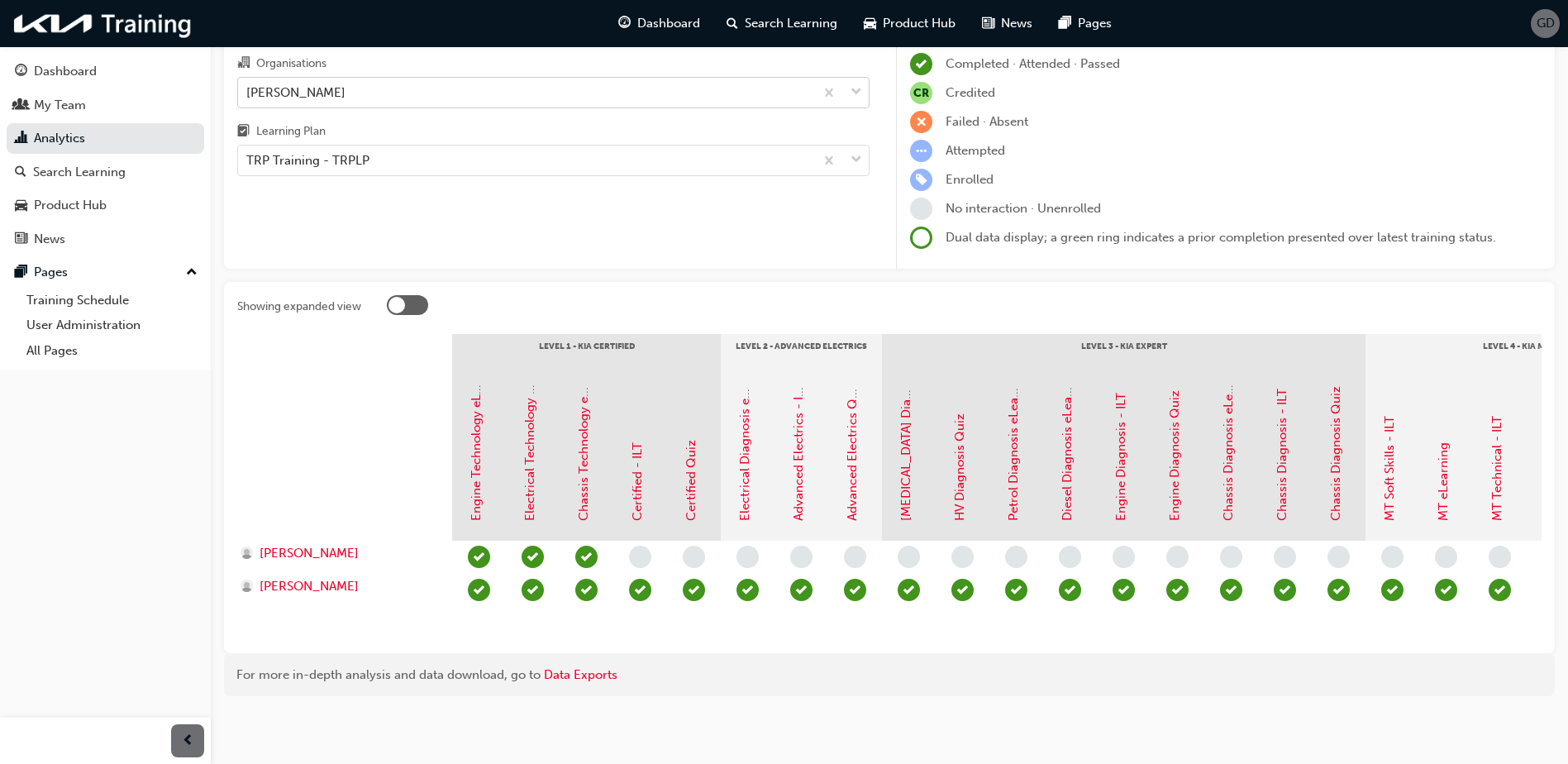
click at [358, 82] on div "[PERSON_NAME]" at bounding box center [526, 92] width 576 height 29
click at [248, 85] on input "Organisations [PERSON_NAME]" at bounding box center [247, 91] width 2 height 14
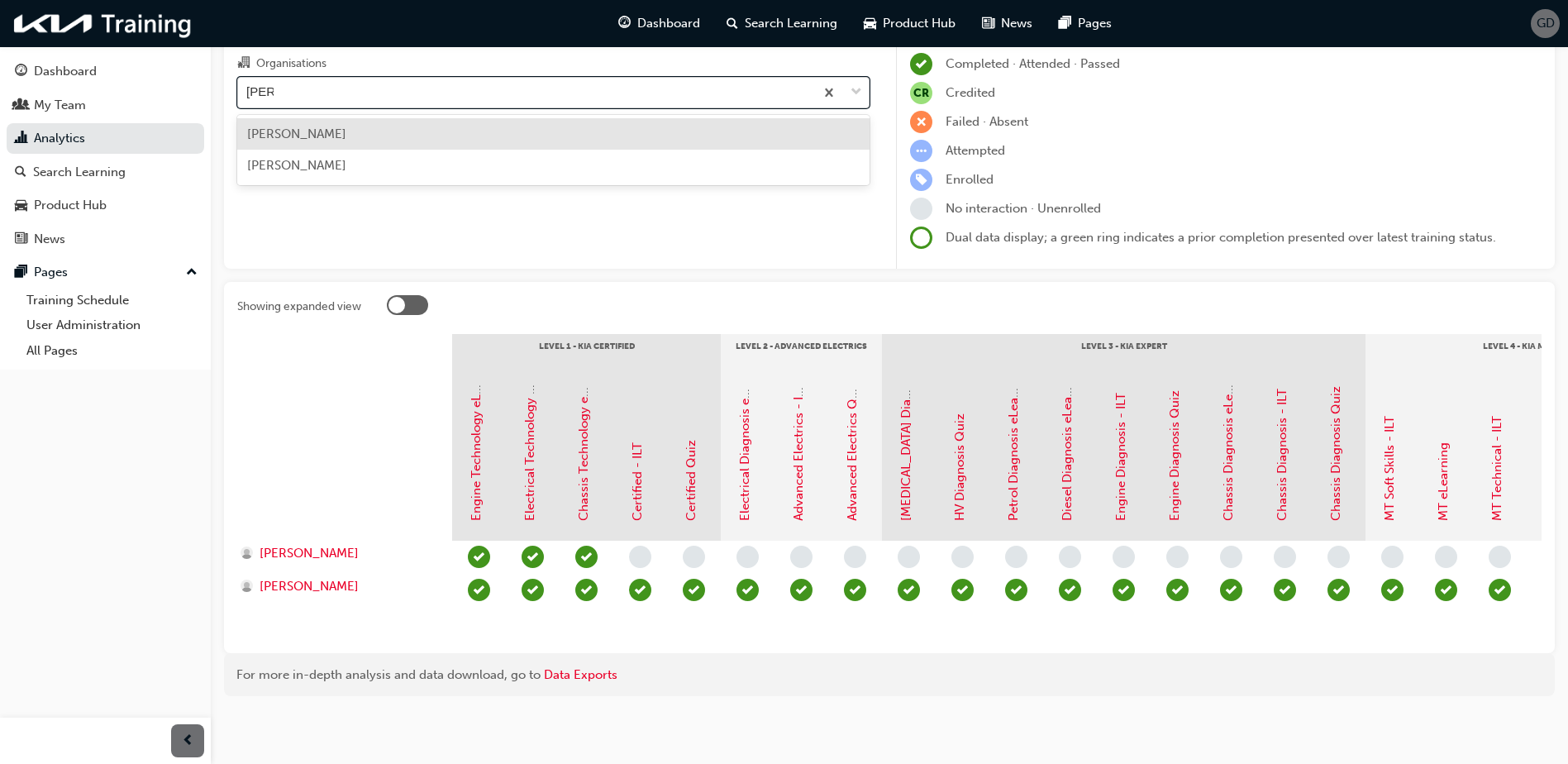
type input "[PERSON_NAME]"
click at [321, 131] on div "[PERSON_NAME]" at bounding box center [553, 133] width 632 height 32
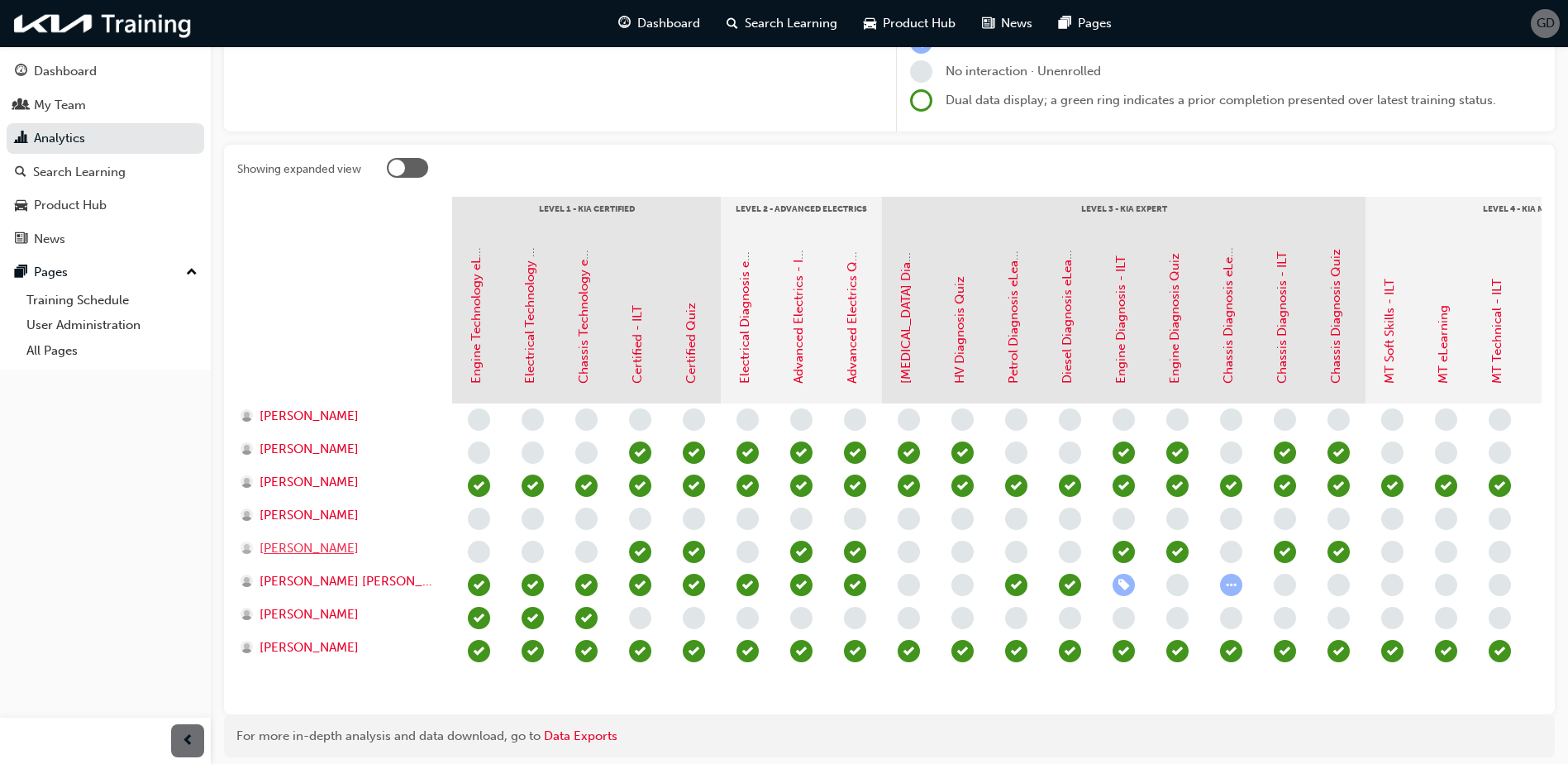
scroll to position [248, 0]
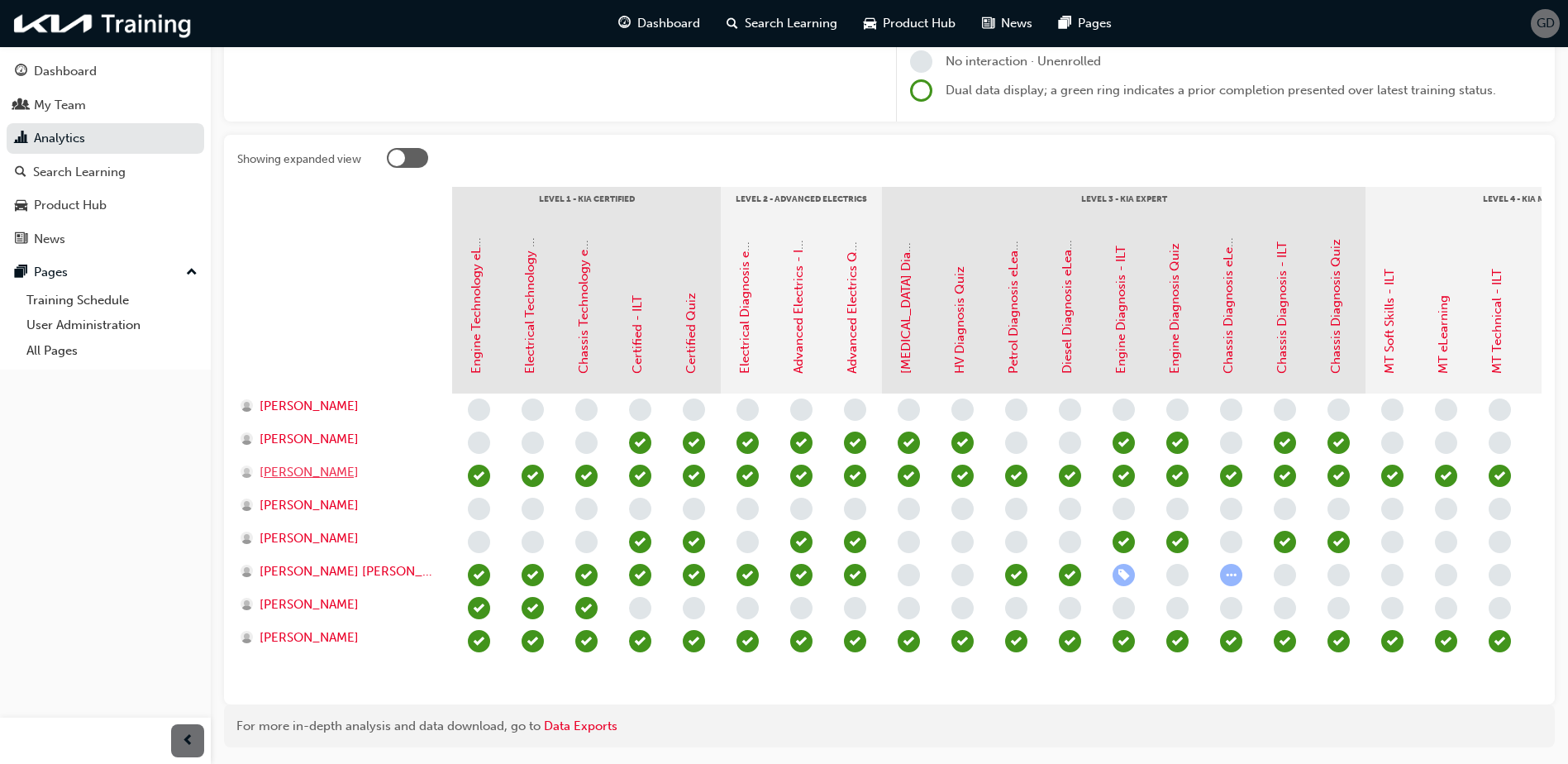
click at [303, 476] on span "[PERSON_NAME]" at bounding box center [309, 473] width 99 height 19
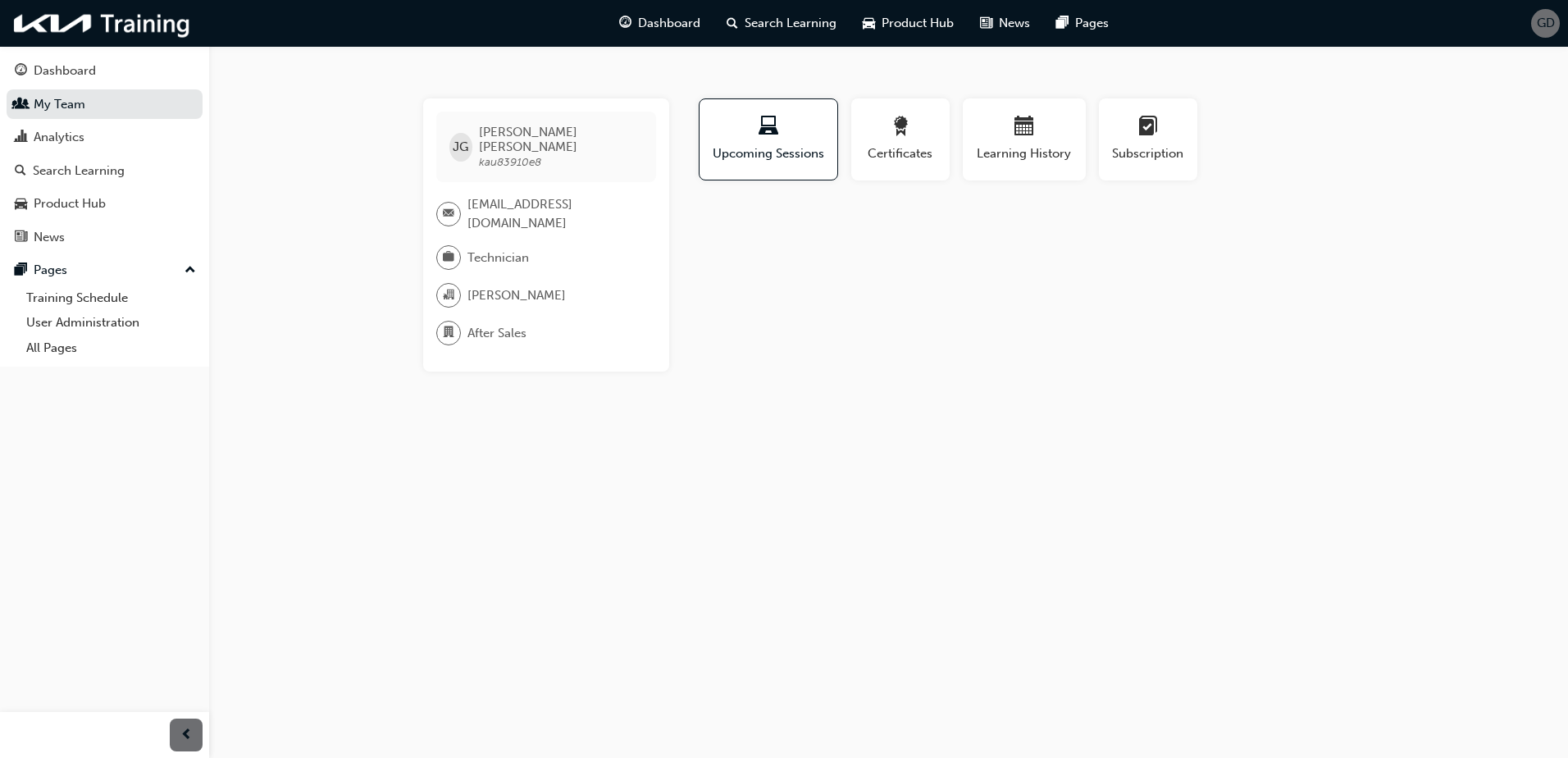
click at [632, 195] on div "[EMAIL_ADDRESS][DOMAIN_NAME]" at bounding box center [540, 213] width 207 height 37
drag, startPoint x: 630, startPoint y: 193, endPoint x: 462, endPoint y: 204, distance: 168.4
click at [462, 204] on div "[EMAIL_ADDRESS][DOMAIN_NAME]" at bounding box center [540, 213] width 207 height 37
copy div "[EMAIL_ADDRESS][DOMAIN_NAME]"
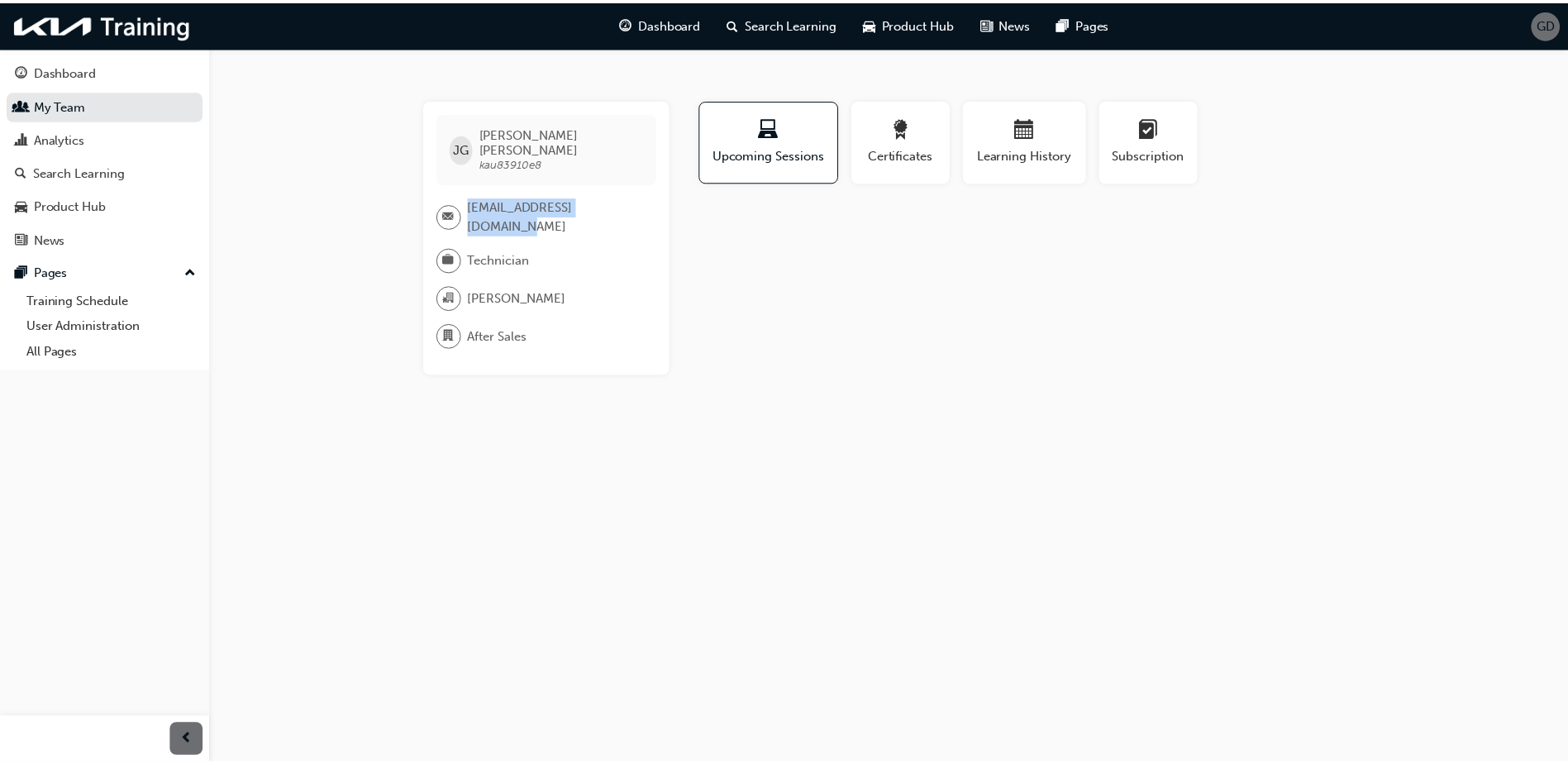
scroll to position [248, 0]
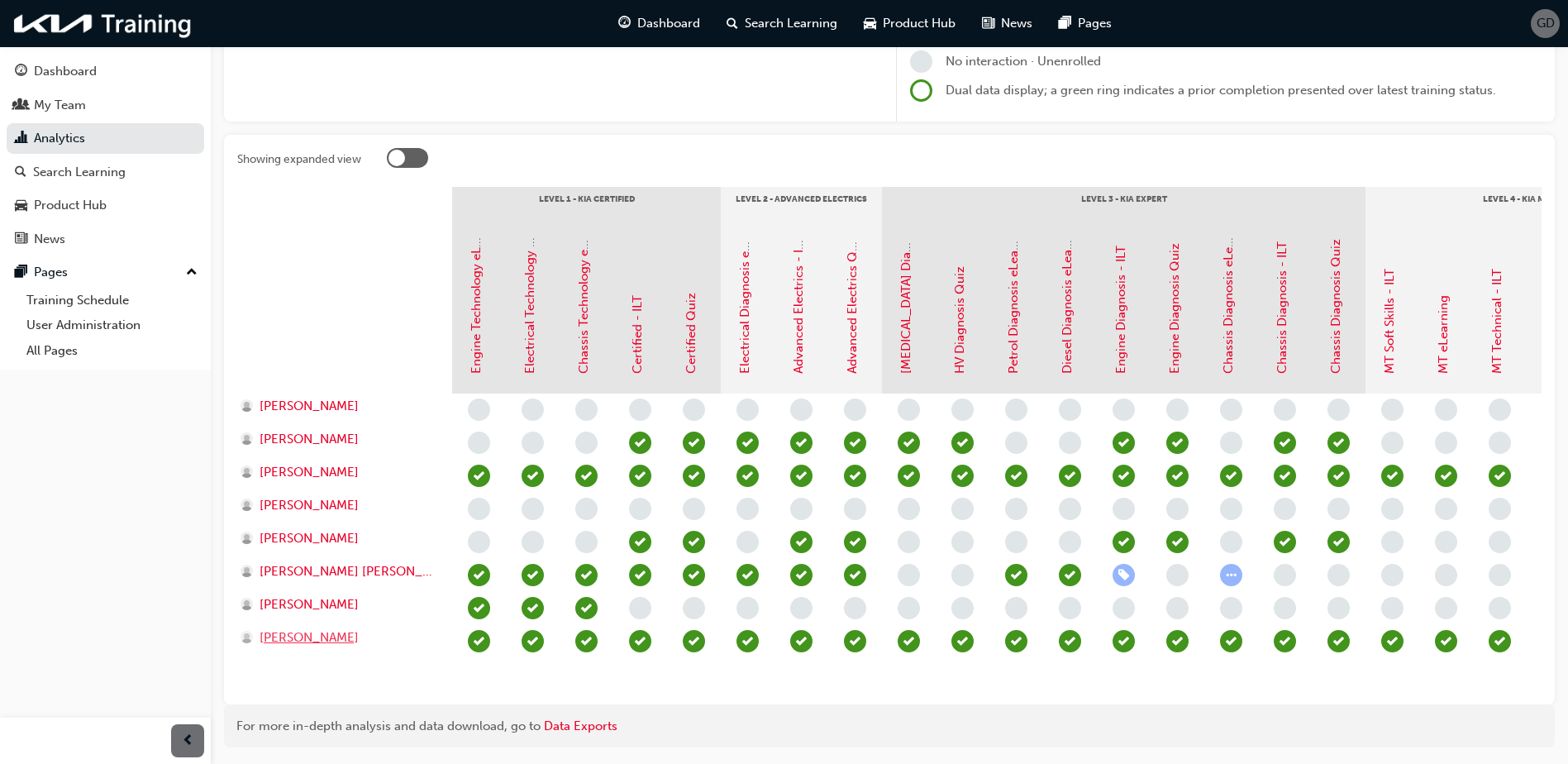
click at [293, 635] on span "[PERSON_NAME]" at bounding box center [309, 638] width 99 height 19
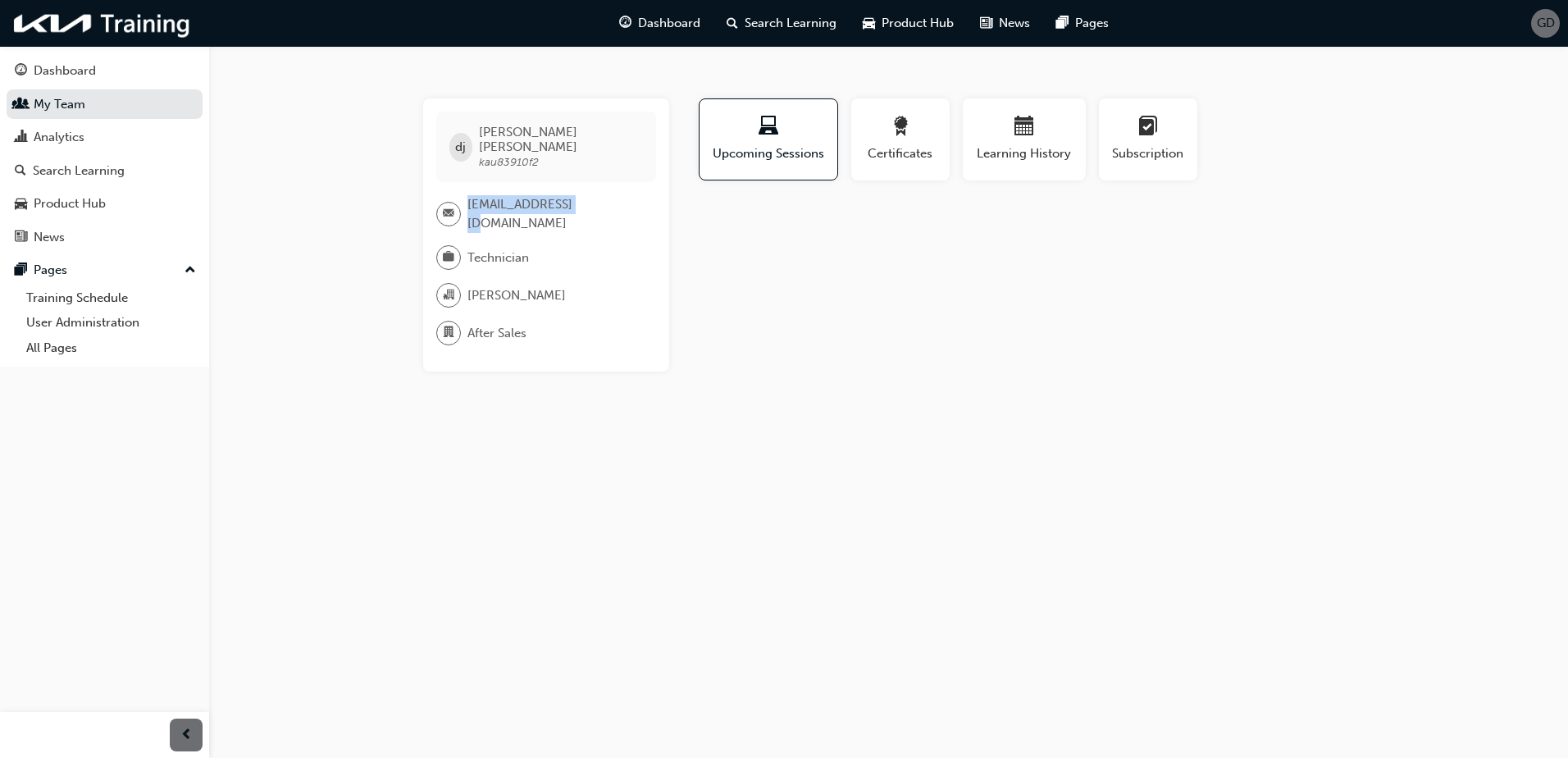
drag, startPoint x: 592, startPoint y: 192, endPoint x: 468, endPoint y: 205, distance: 124.7
click at [468, 205] on div "[EMAIL_ADDRESS][DOMAIN_NAME]" at bounding box center [540, 213] width 207 height 37
copy div "[EMAIL_ADDRESS][DOMAIN_NAME]"
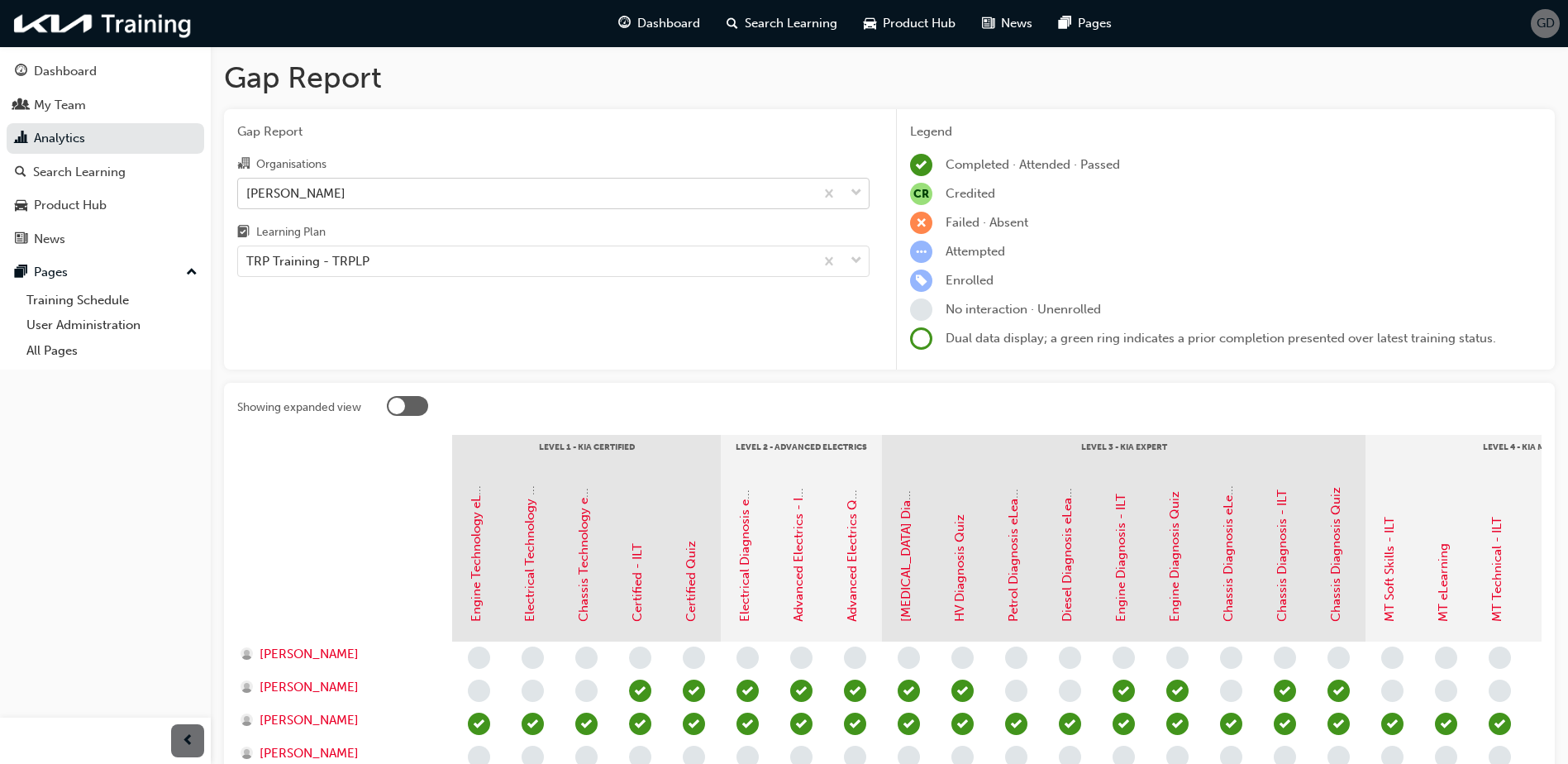
click at [349, 200] on div "[PERSON_NAME]" at bounding box center [526, 194] width 576 height 29
click at [248, 200] on input "Organisations [PERSON_NAME]" at bounding box center [247, 192] width 2 height 14
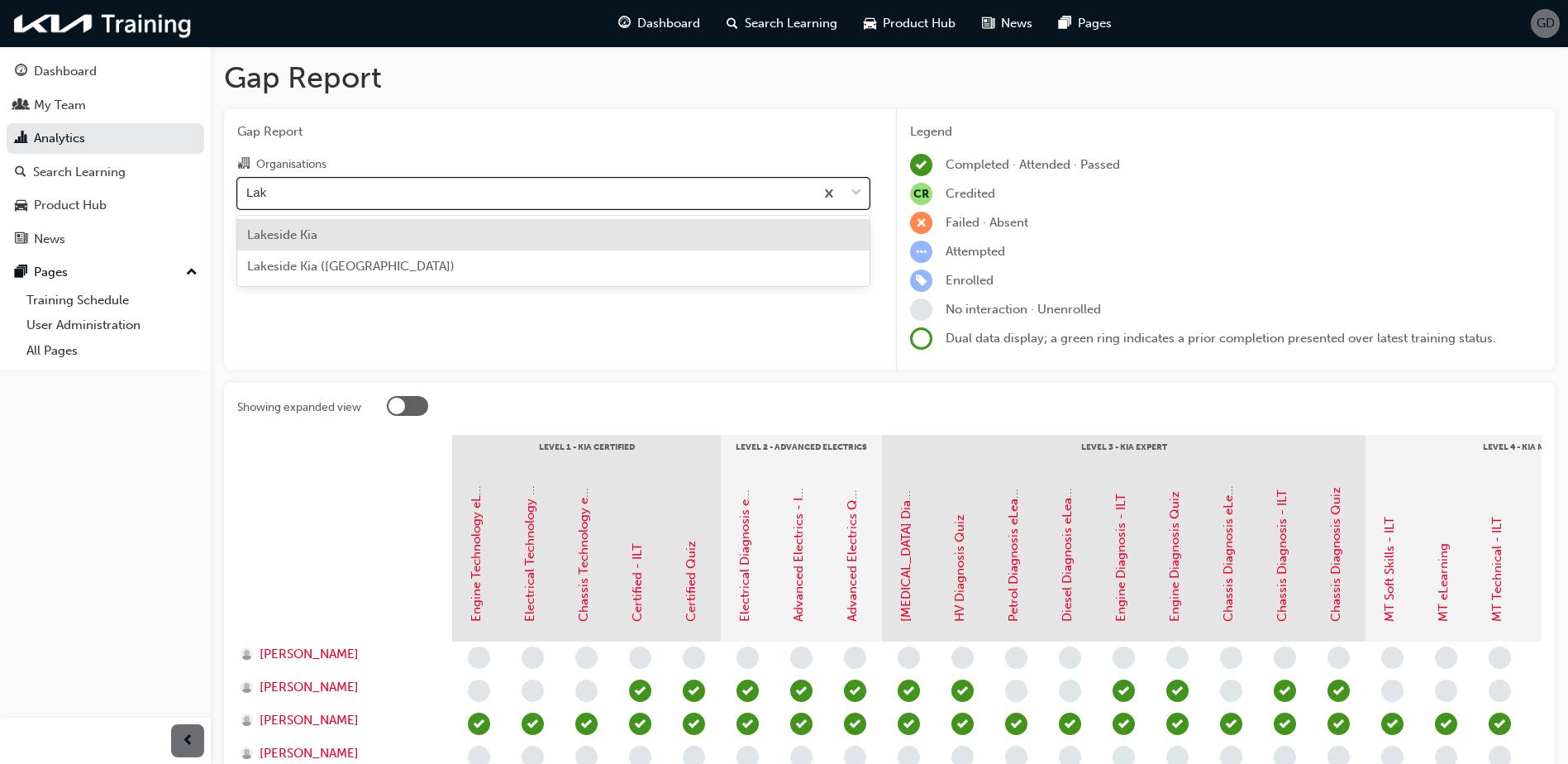
type input "Lake"
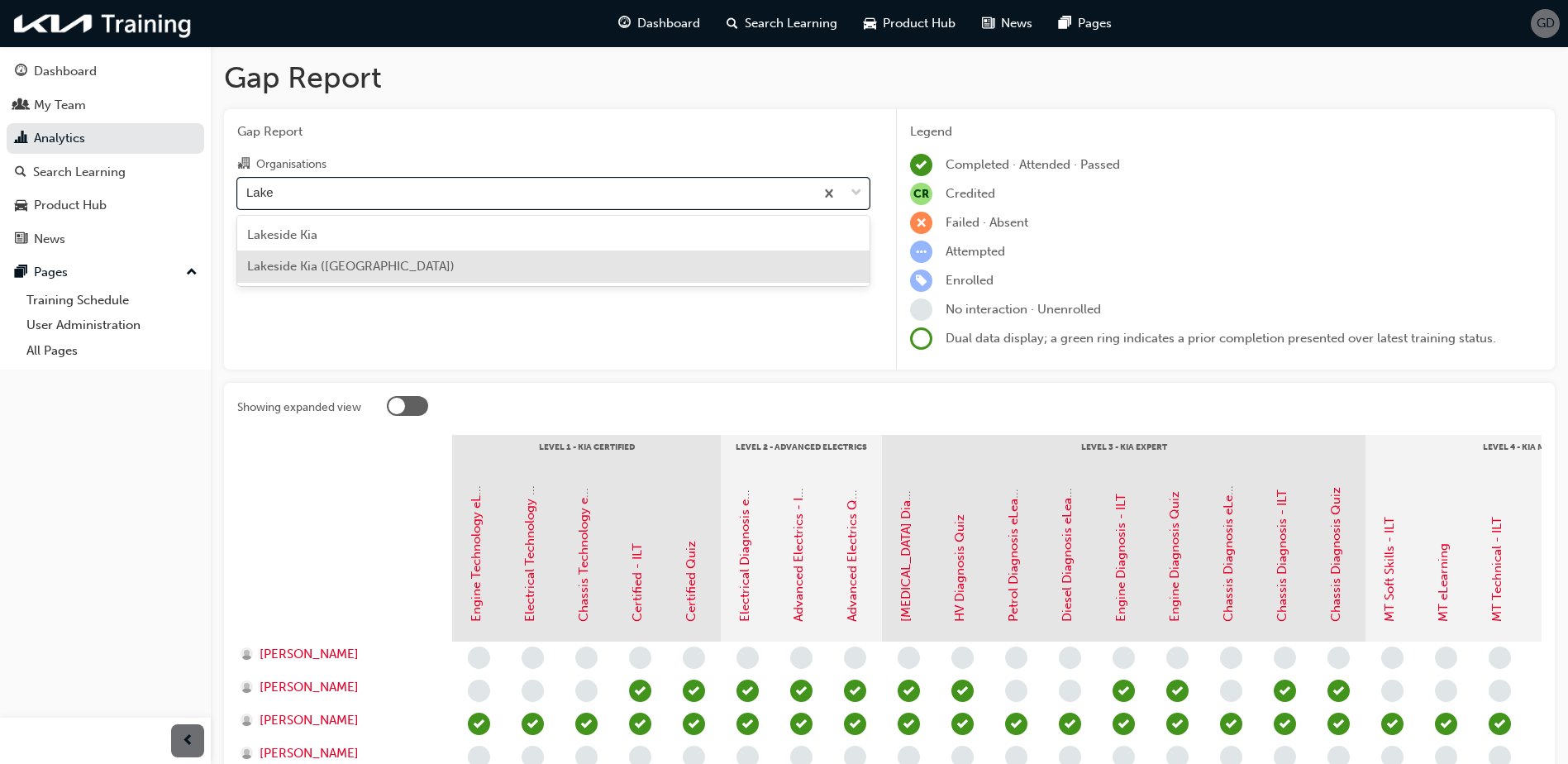
click at [382, 265] on div "Lakeside Kia ([GEOGRAPHIC_DATA])" at bounding box center [553, 266] width 632 height 32
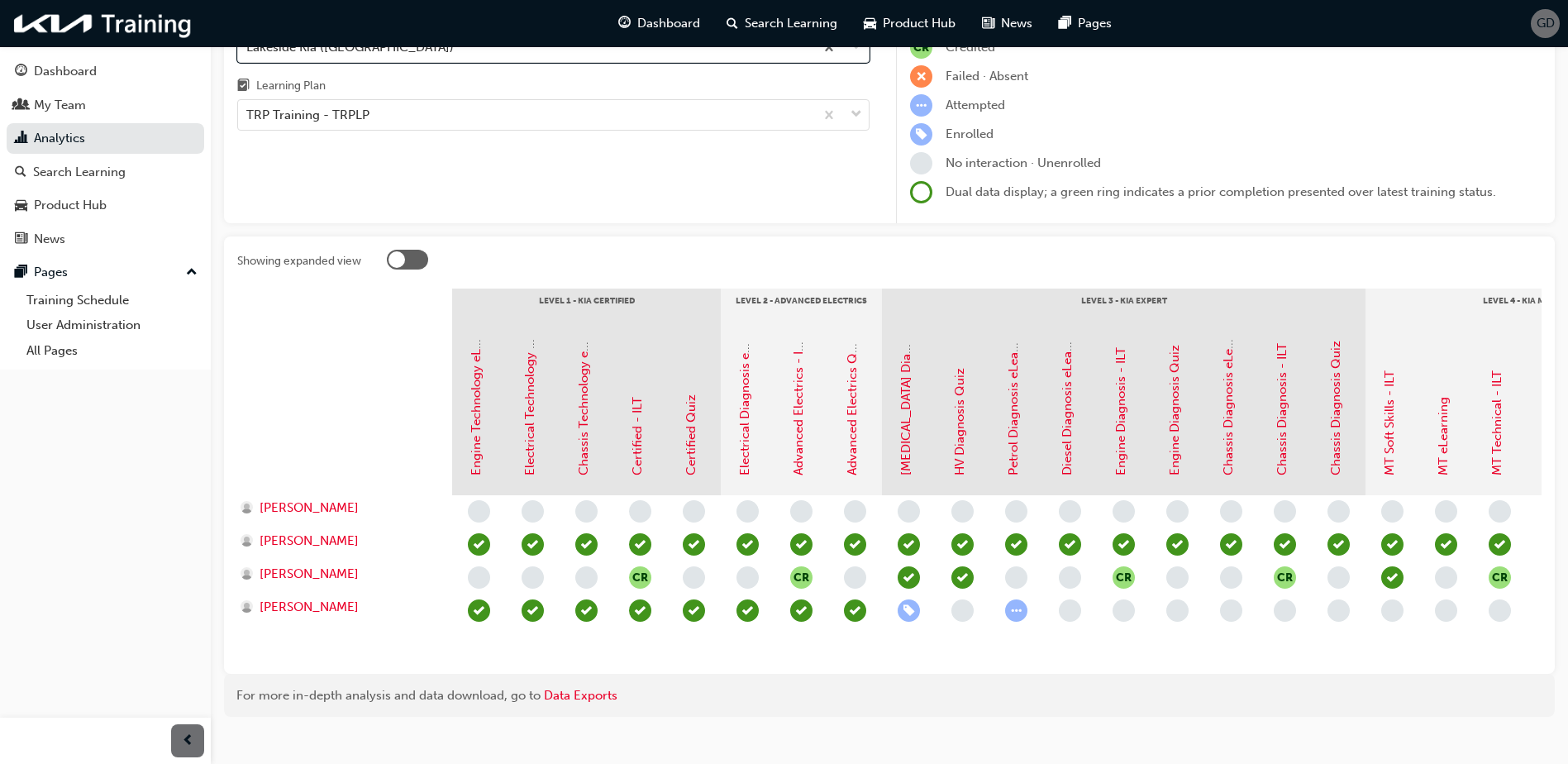
scroll to position [165, 0]
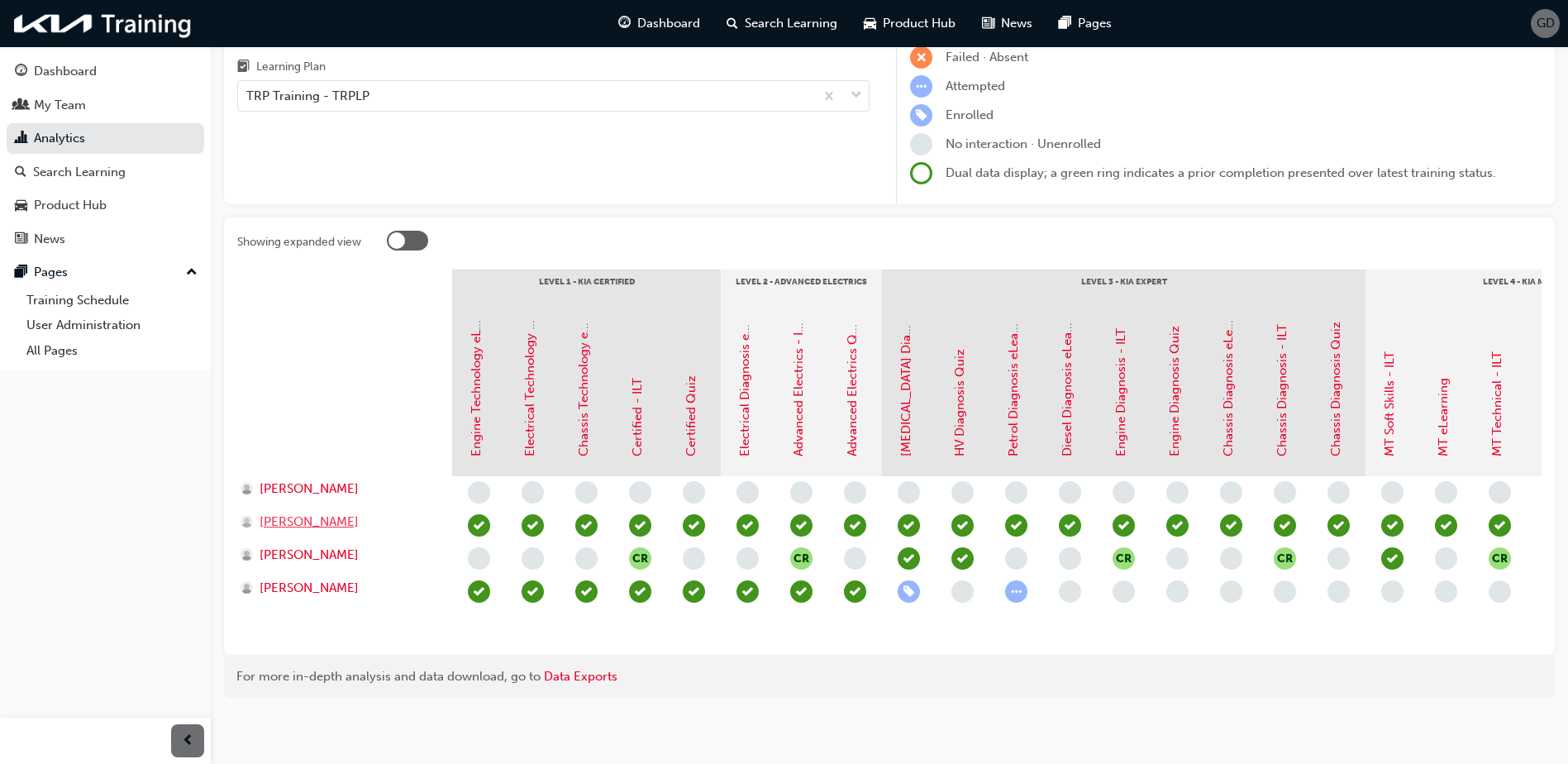
click at [308, 530] on span "[PERSON_NAME]" at bounding box center [309, 523] width 99 height 19
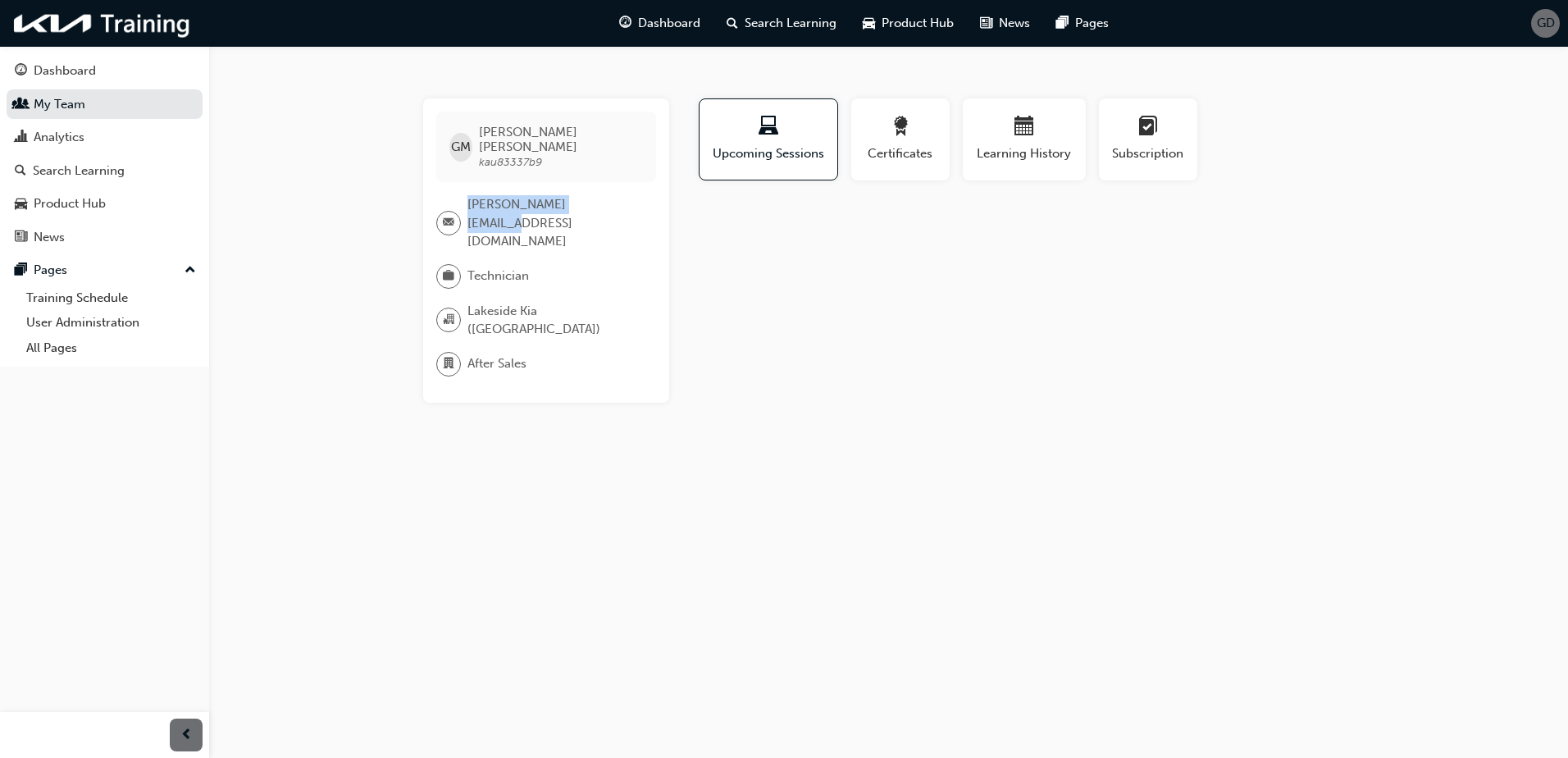
drag, startPoint x: 610, startPoint y: 194, endPoint x: 464, endPoint y: 194, distance: 146.0
click at [464, 195] on div "[PERSON_NAME][EMAIL_ADDRESS][DOMAIN_NAME]" at bounding box center [540, 223] width 207 height 56
copy div "[PERSON_NAME][EMAIL_ADDRESS][DOMAIN_NAME]"
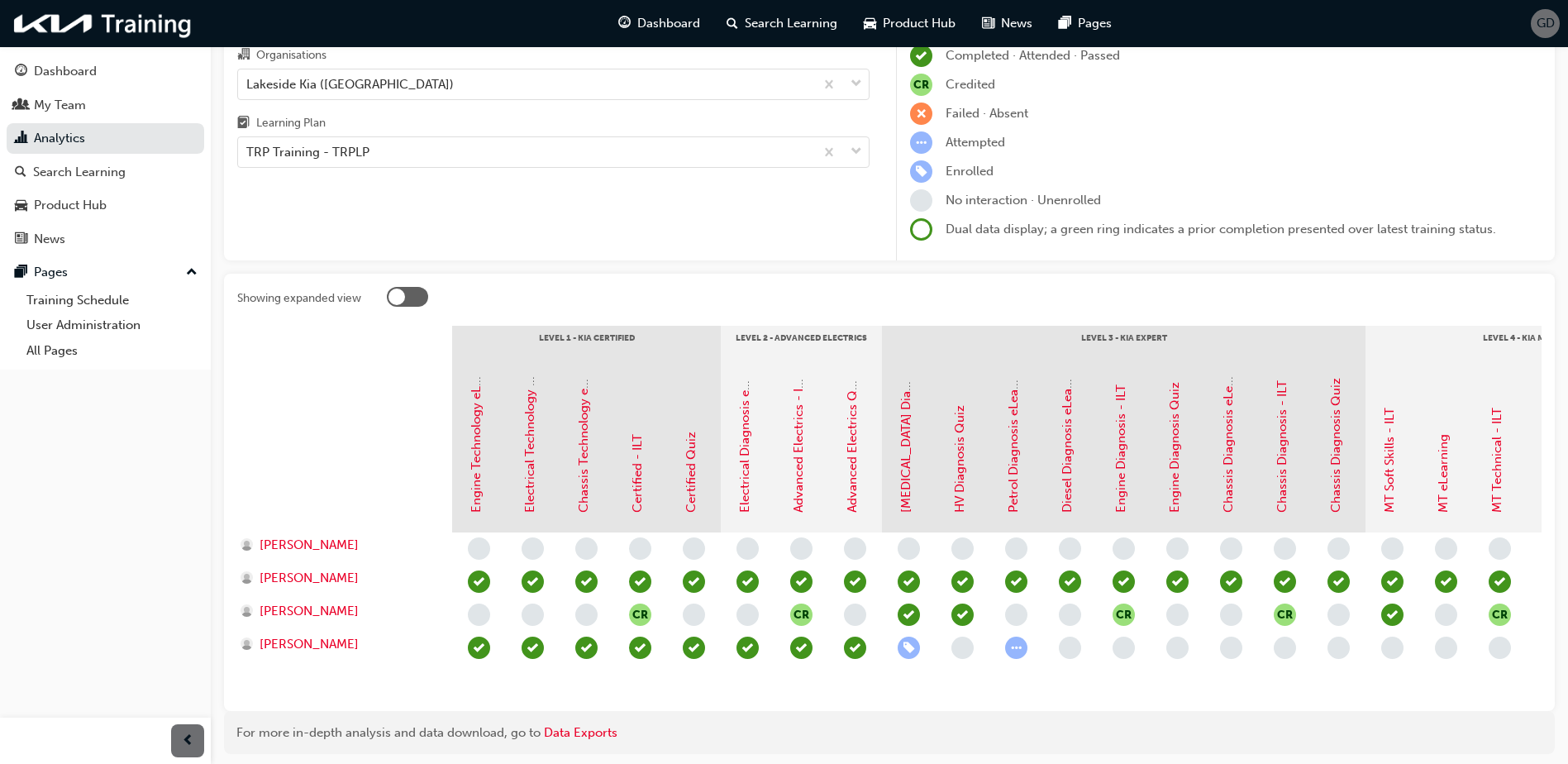
scroll to position [83, 0]
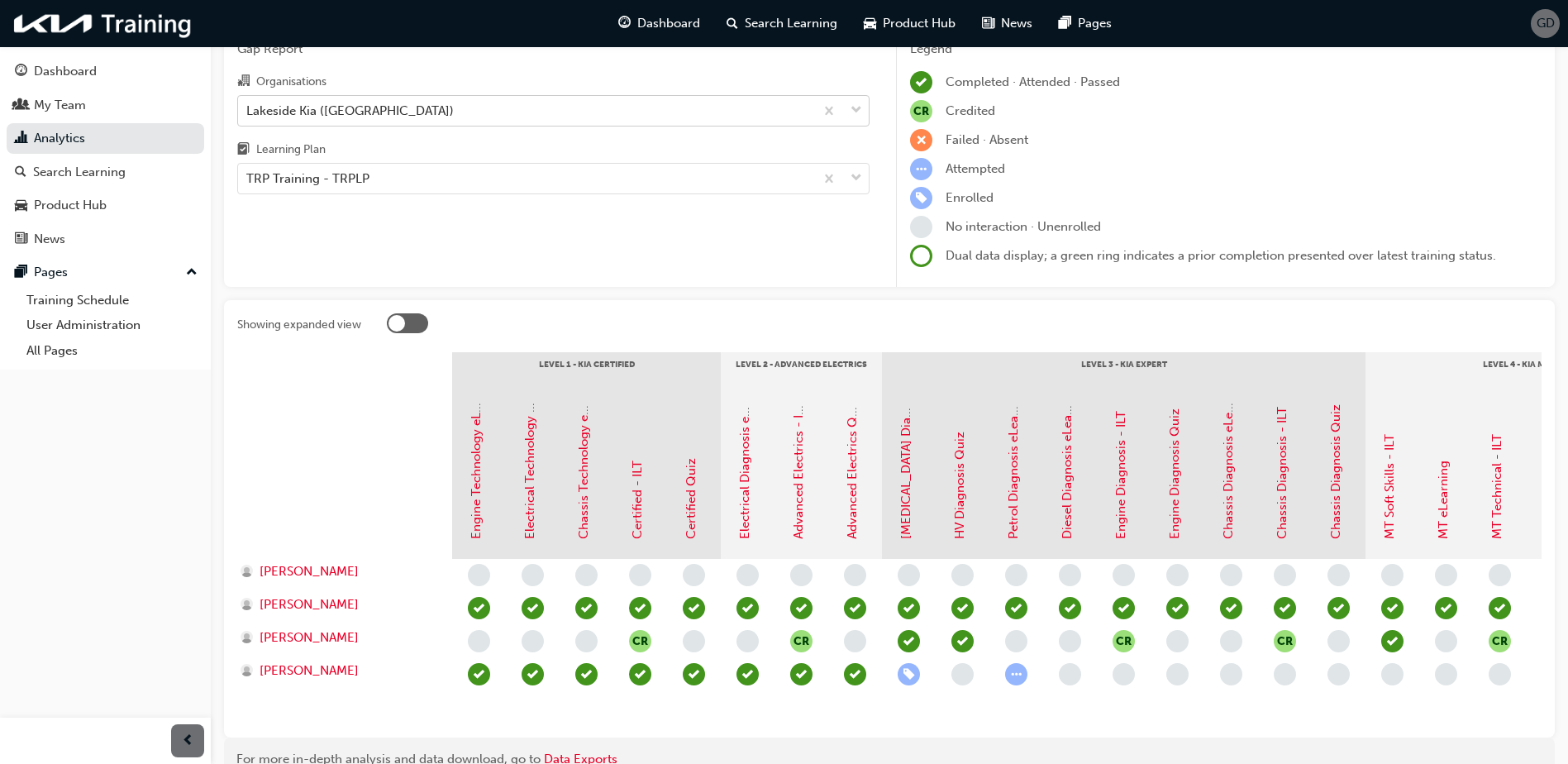
click at [250, 113] on div "Lakeside Kia ([GEOGRAPHIC_DATA])" at bounding box center [349, 111] width 207 height 19
click at [248, 113] on input "Organisations Lakeside Kia ([GEOGRAPHIC_DATA])" at bounding box center [247, 109] width 2 height 14
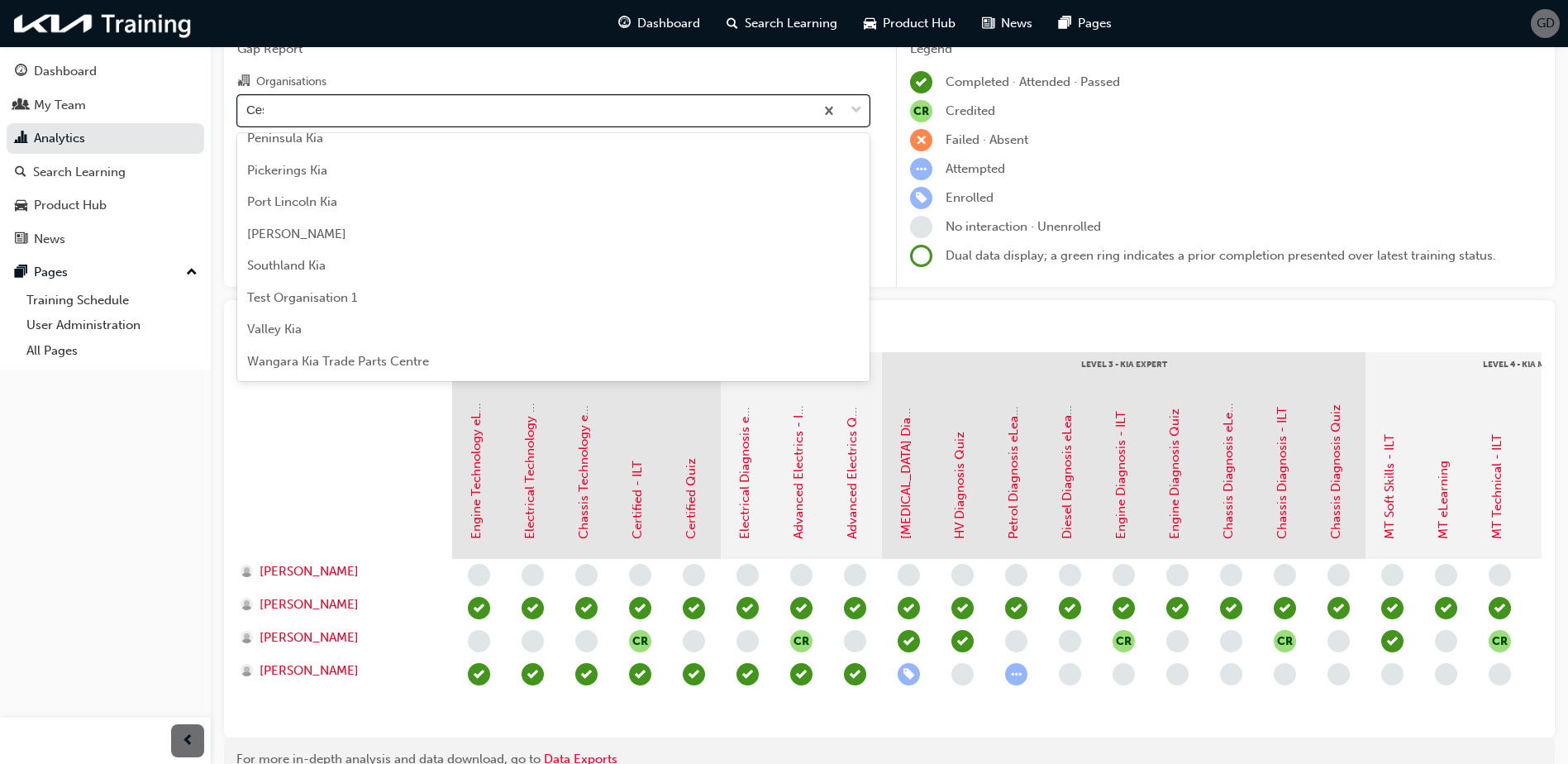
scroll to position [0, 0]
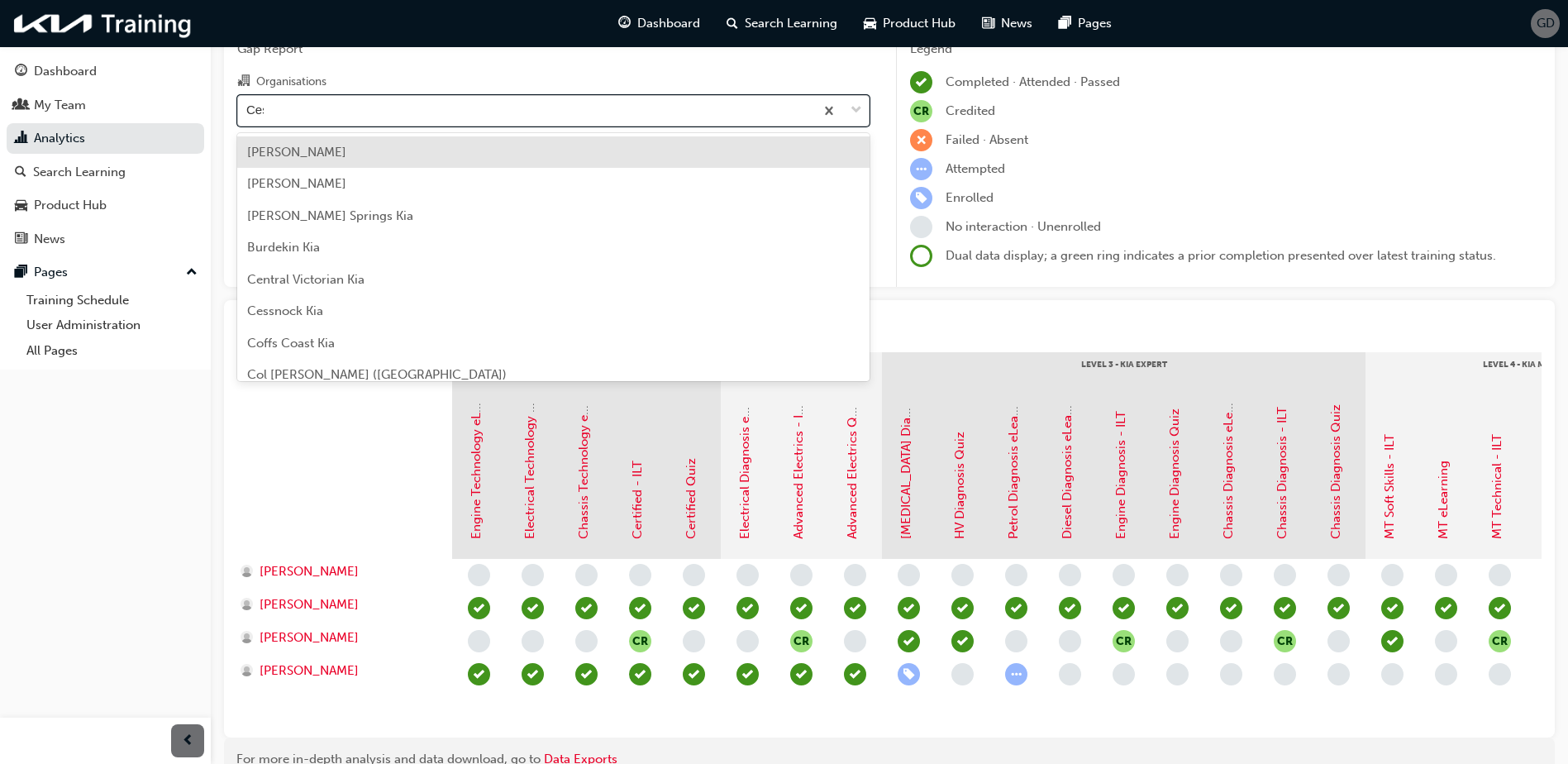
type input "Cess"
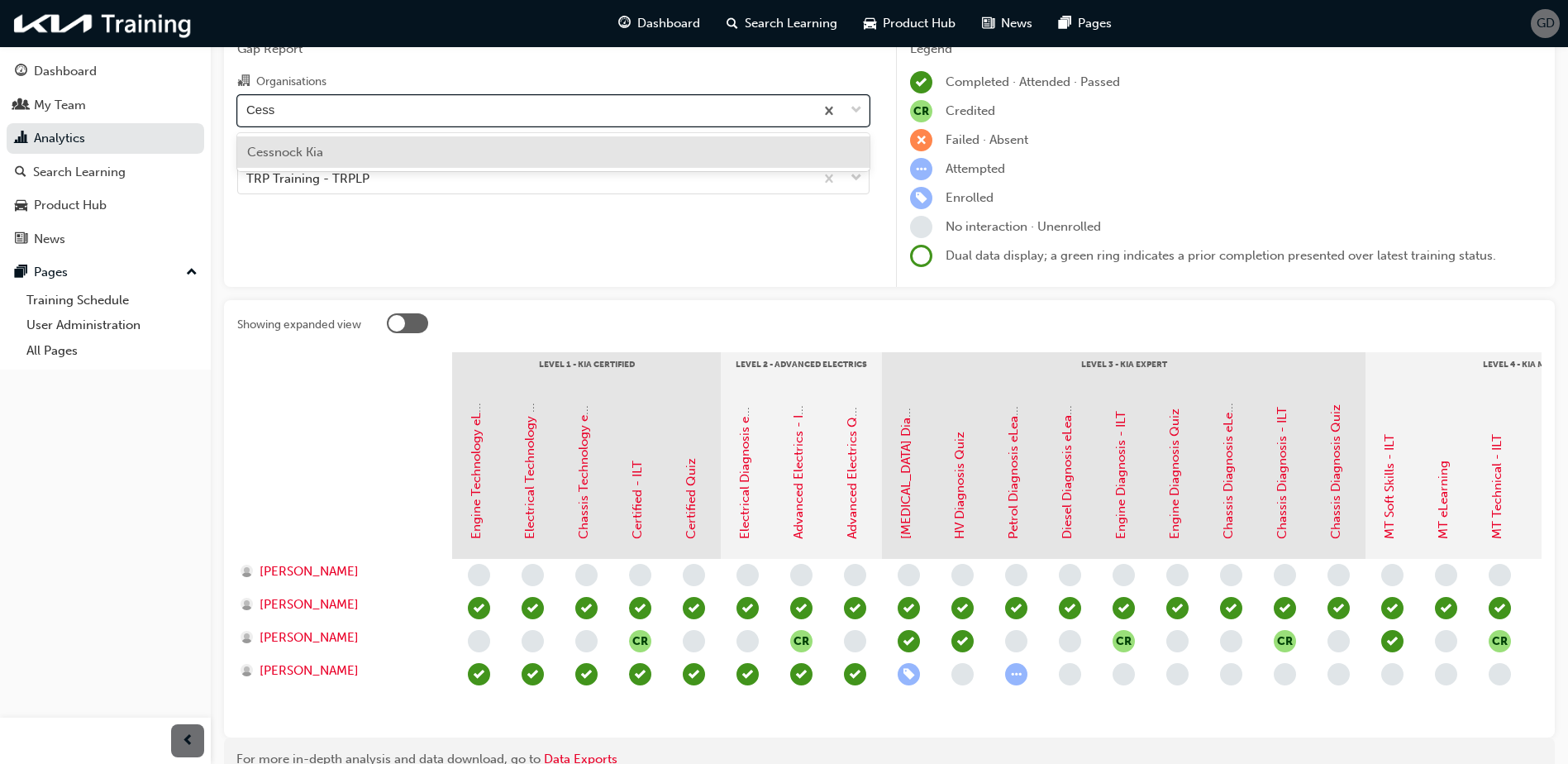
click at [292, 152] on span "Cessnock Kia" at bounding box center [285, 152] width 76 height 15
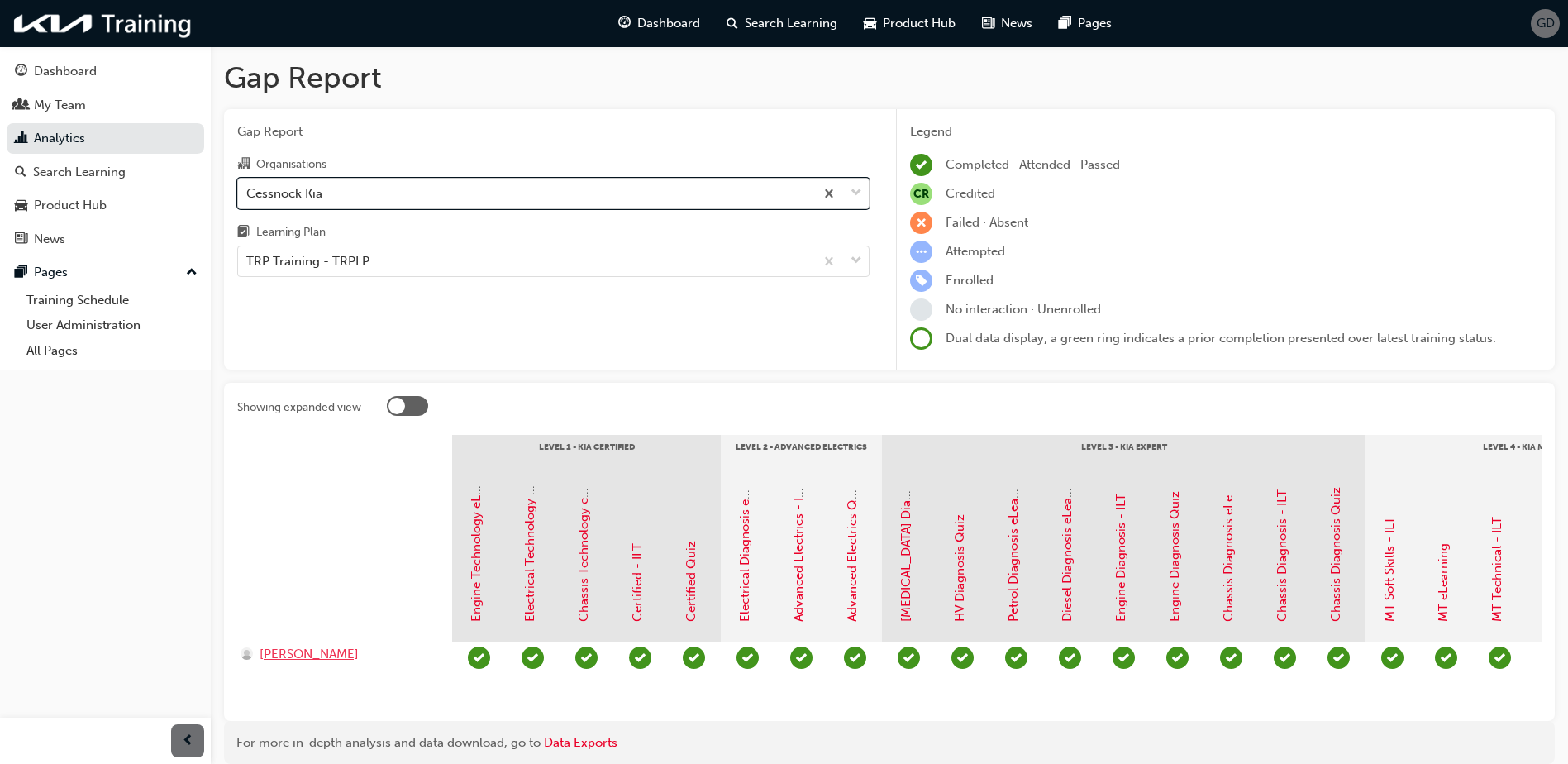
click at [289, 651] on span "[PERSON_NAME]" at bounding box center [309, 655] width 99 height 19
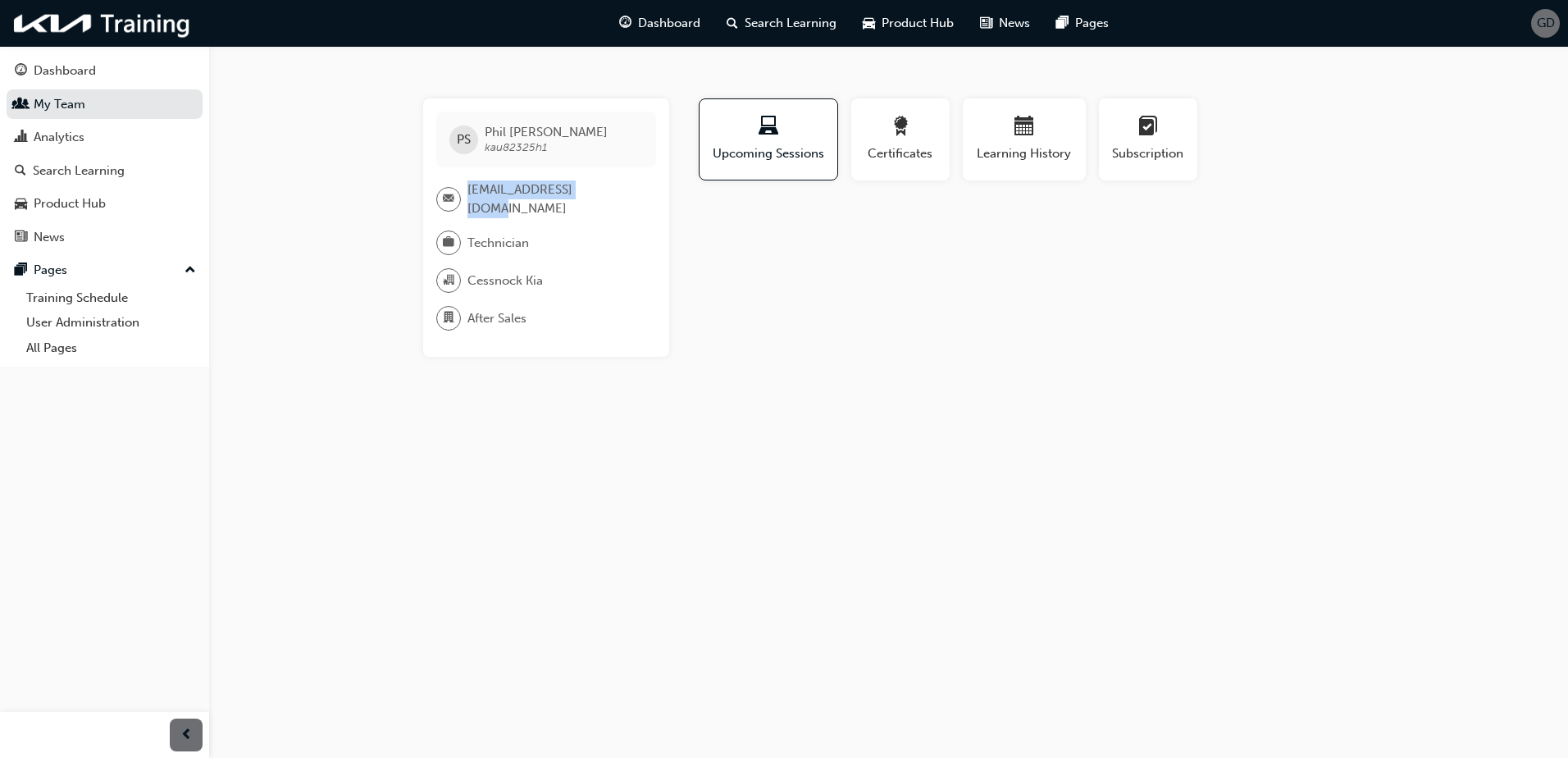
drag, startPoint x: 604, startPoint y: 195, endPoint x: 461, endPoint y: 202, distance: 143.2
click at [461, 202] on div "[EMAIL_ADDRESS][DOMAIN_NAME]" at bounding box center [540, 199] width 207 height 37
copy div "[EMAIL_ADDRESS][DOMAIN_NAME]"
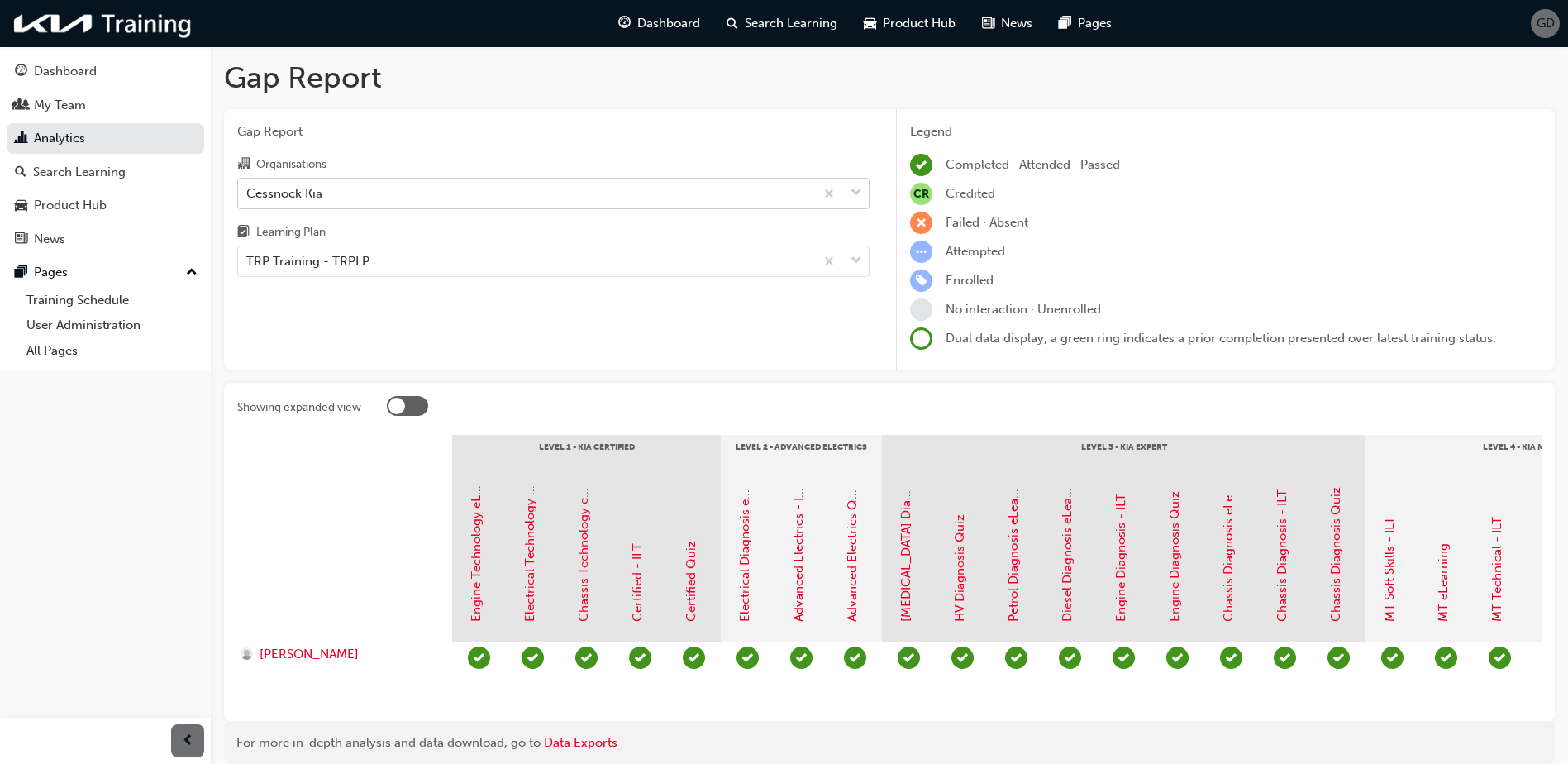
click at [338, 195] on div "Cessnock Kia" at bounding box center [526, 194] width 576 height 29
click at [248, 195] on input "Organisations Cessnock Kia" at bounding box center [247, 192] width 2 height 14
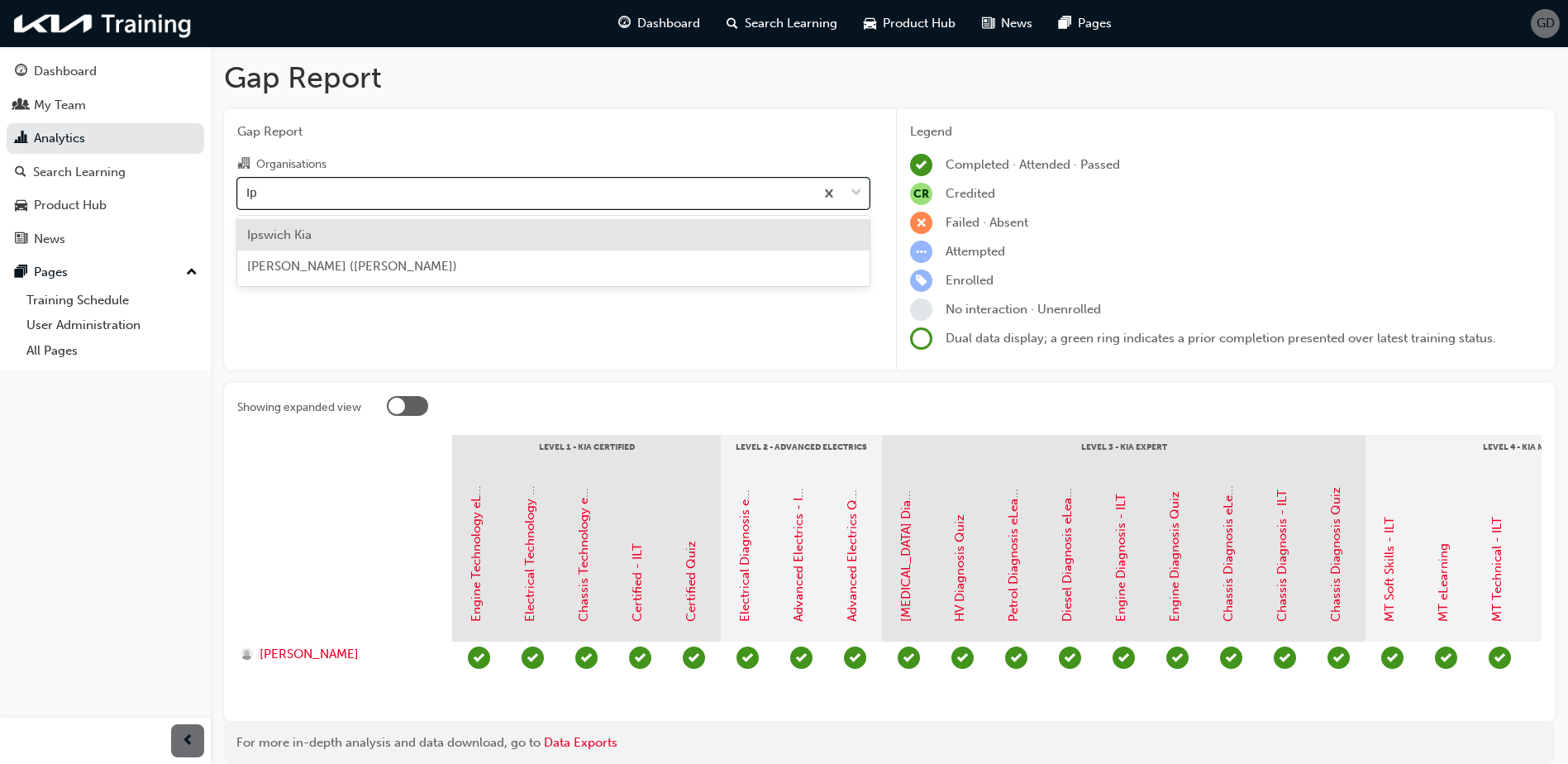
type input "Ips"
click at [302, 244] on div "Ipswich Kia" at bounding box center [553, 235] width 632 height 32
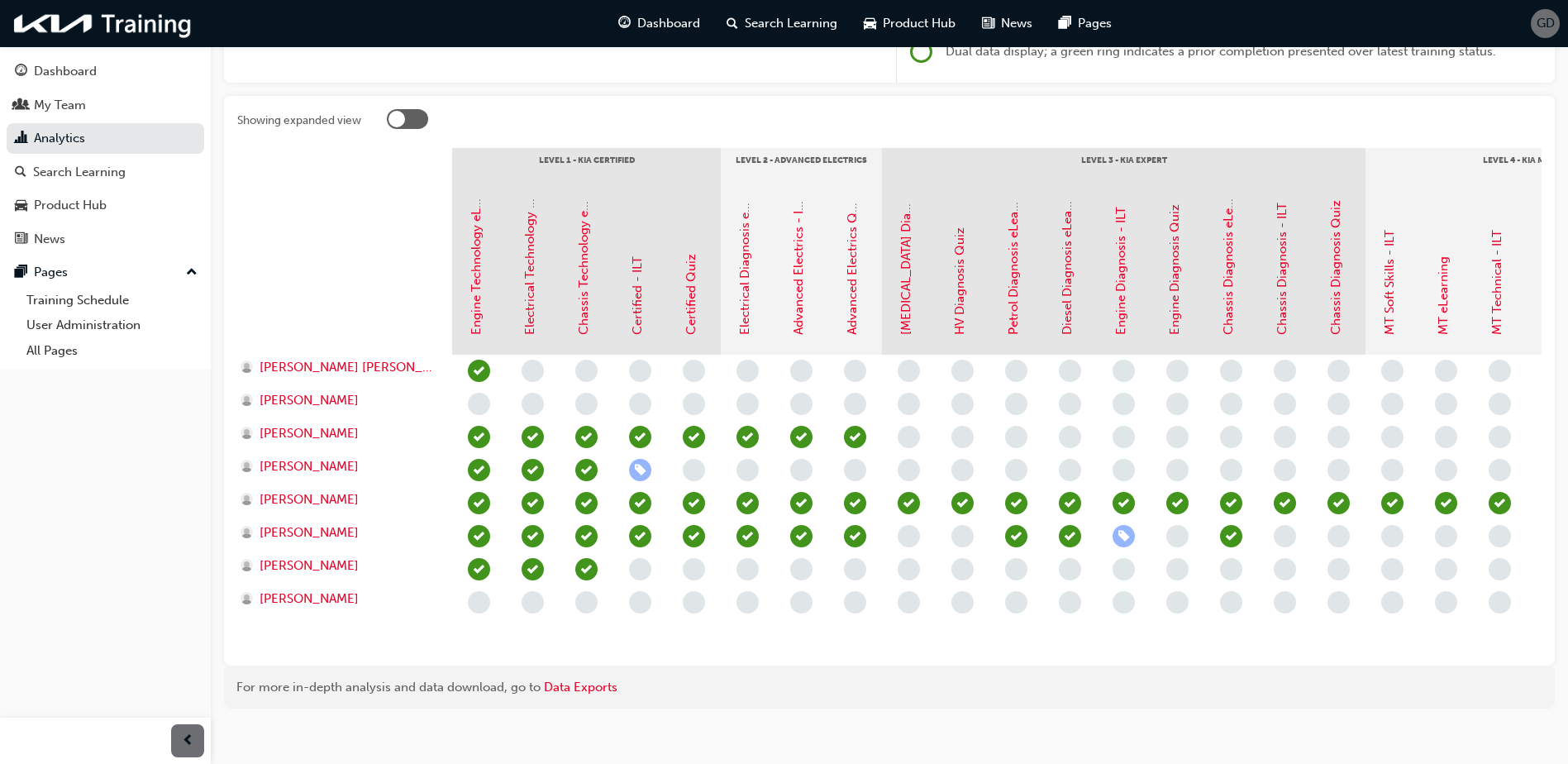
scroll to position [311, 0]
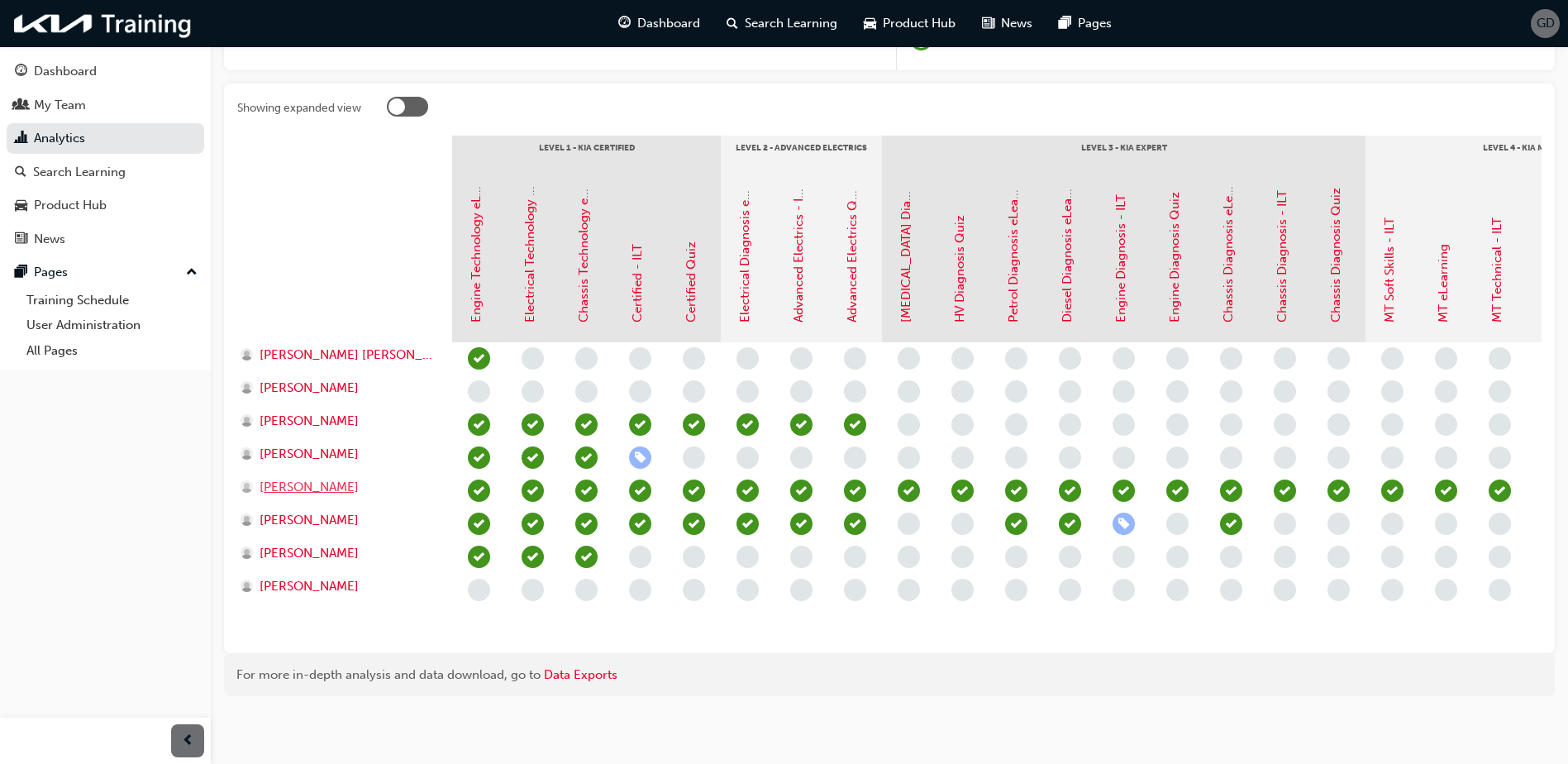
click at [322, 478] on span "[PERSON_NAME]" at bounding box center [309, 488] width 99 height 19
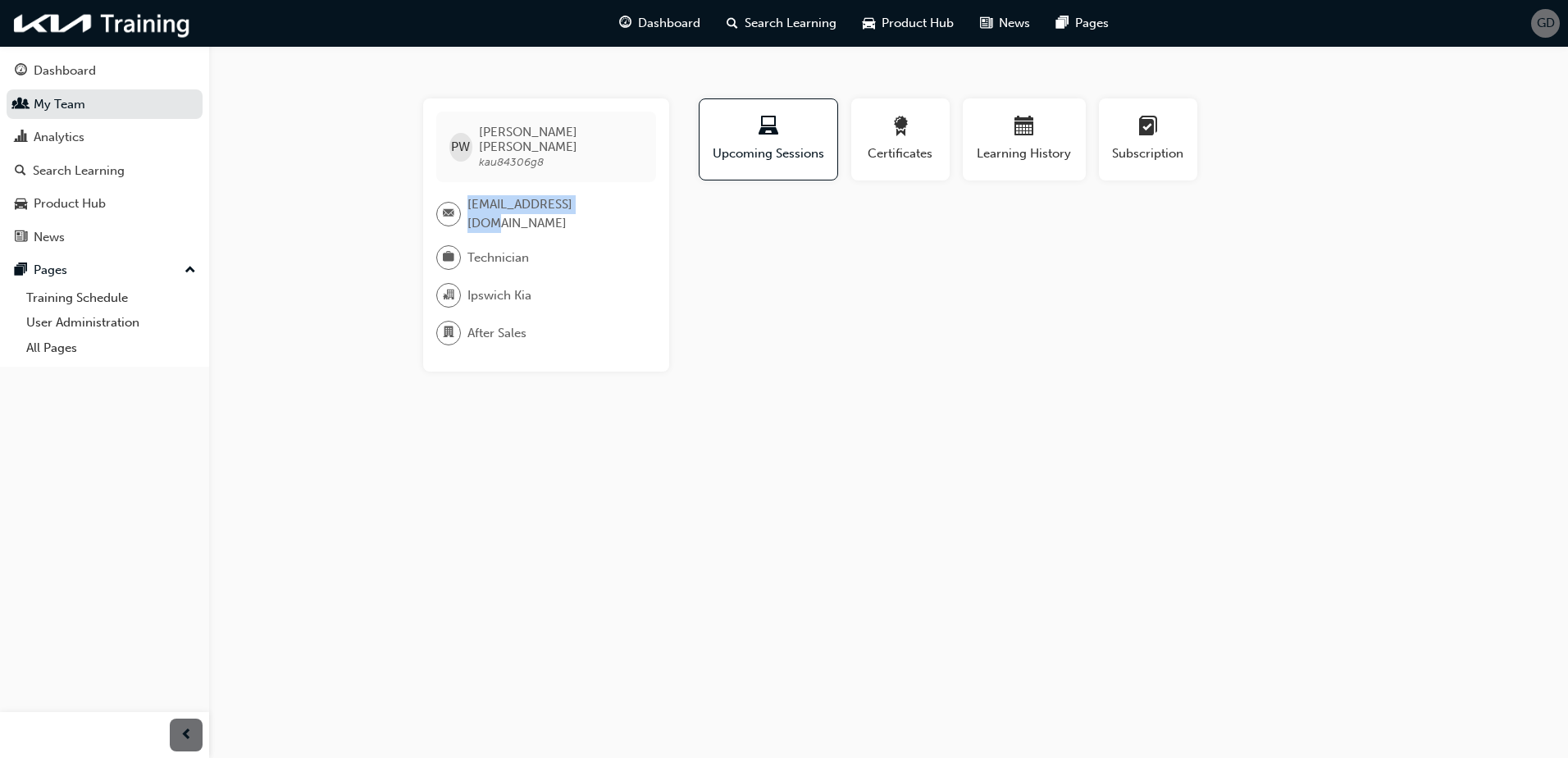
drag, startPoint x: 604, startPoint y: 193, endPoint x: 470, endPoint y: 193, distance: 134.0
click at [470, 195] on div "[EMAIL_ADDRESS][DOMAIN_NAME]" at bounding box center [540, 213] width 207 height 37
copy span "[EMAIL_ADDRESS][DOMAIN_NAME]"
